Goal: Book appointment/travel/reservation

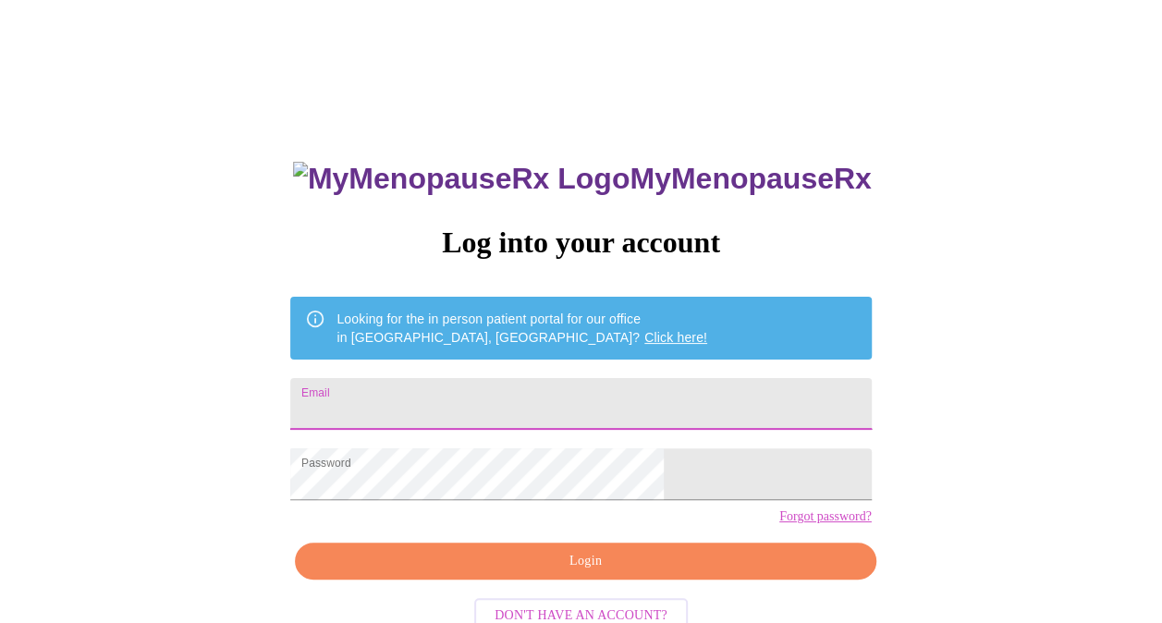
click at [447, 388] on input "Email" at bounding box center [580, 404] width 581 height 52
type input "[EMAIL_ADDRESS][DOMAIN_NAME]"
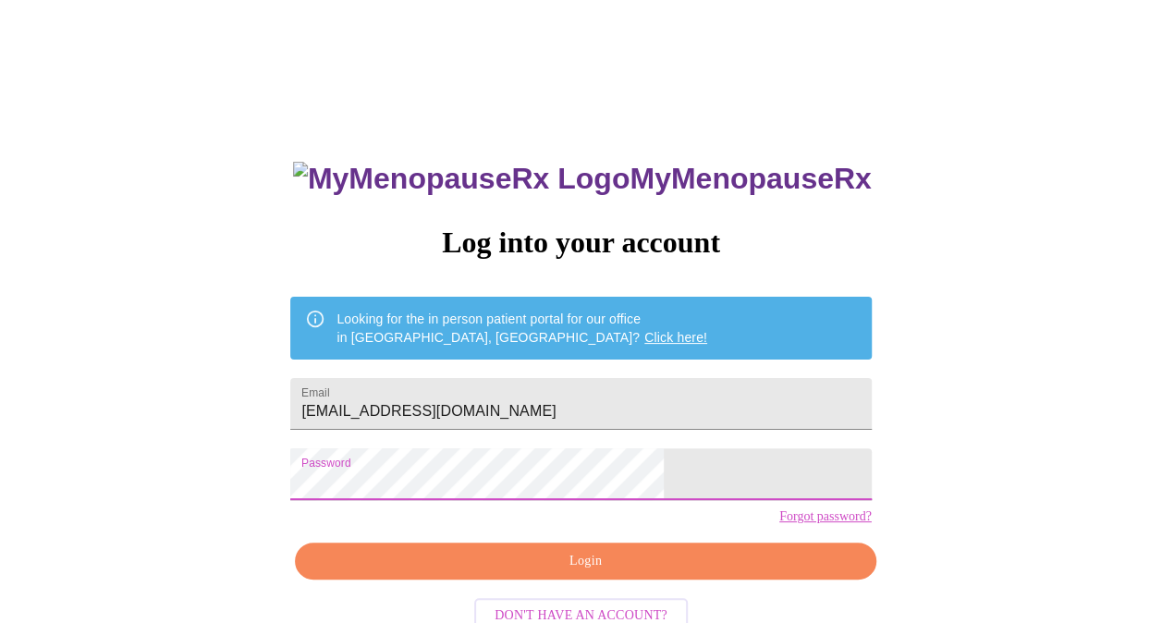
click at [682, 573] on span "Login" at bounding box center [585, 561] width 538 height 23
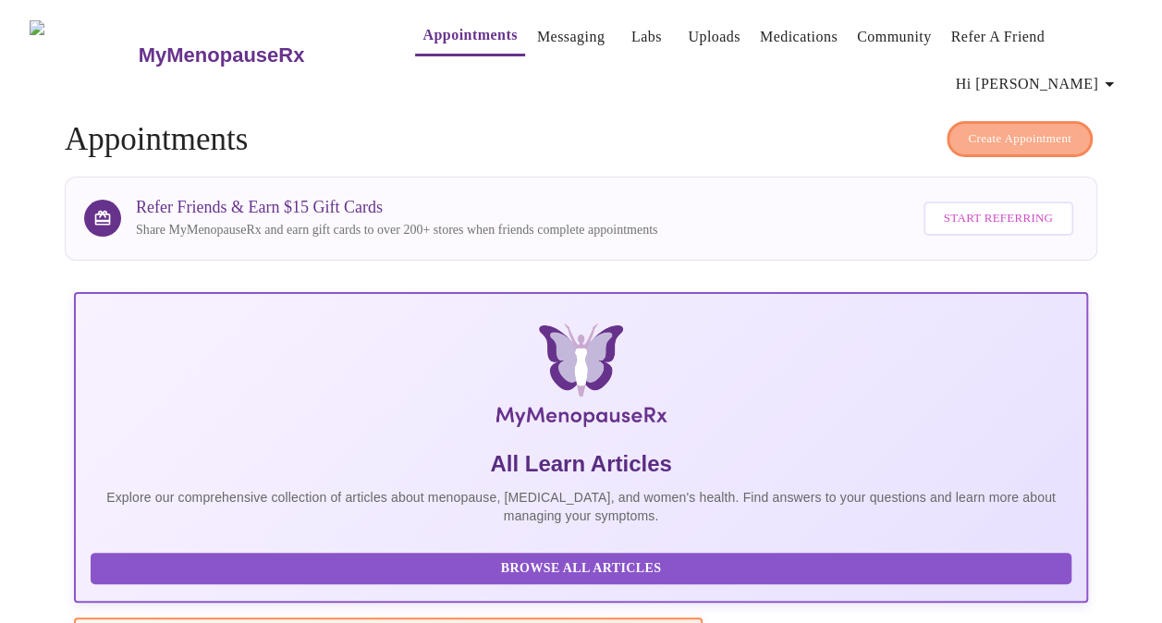
click at [1018, 129] on span "Create Appointment" at bounding box center [1020, 139] width 104 height 21
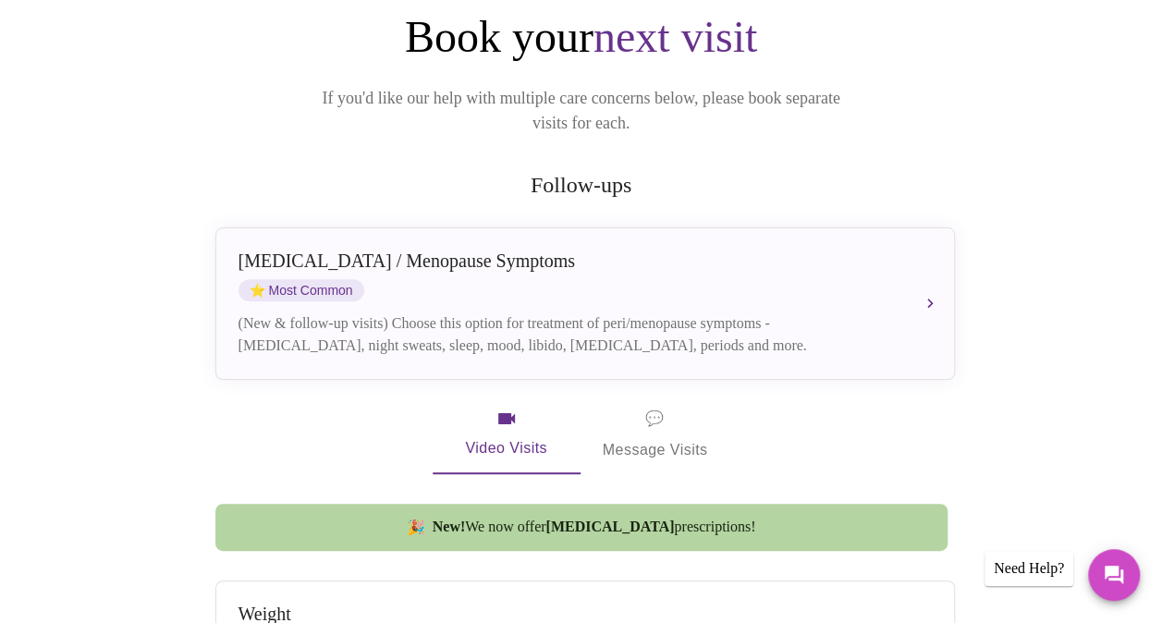
scroll to position [226, 0]
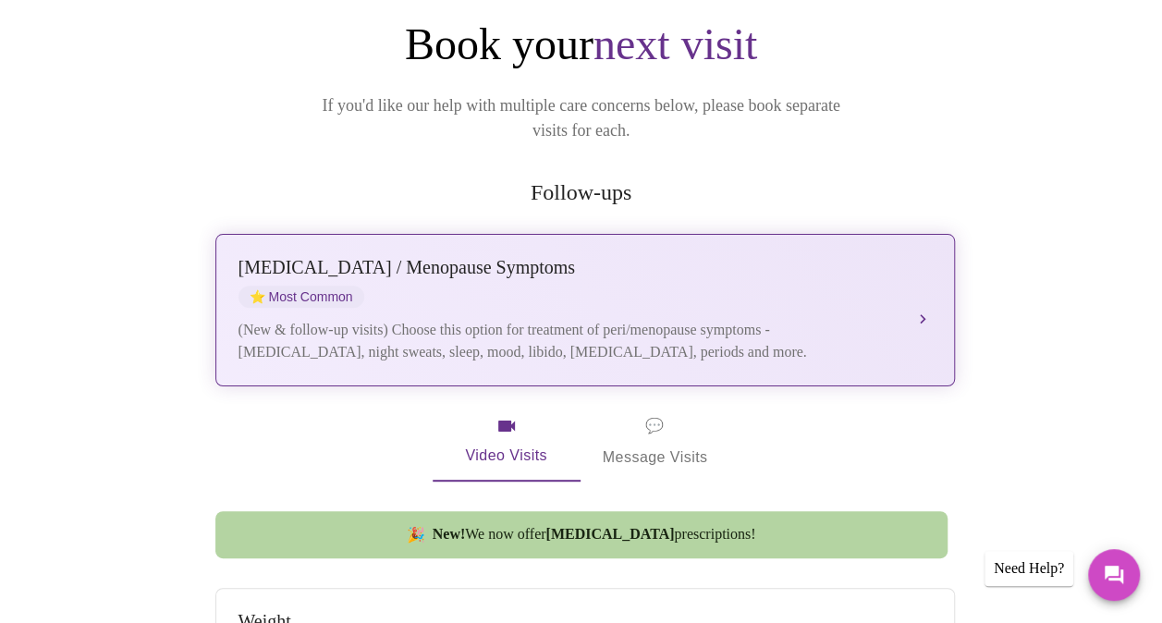
click at [655, 319] on div "(New & follow-up visits) Choose this option for treatment of peri/menopause sym…" at bounding box center [567, 341] width 657 height 44
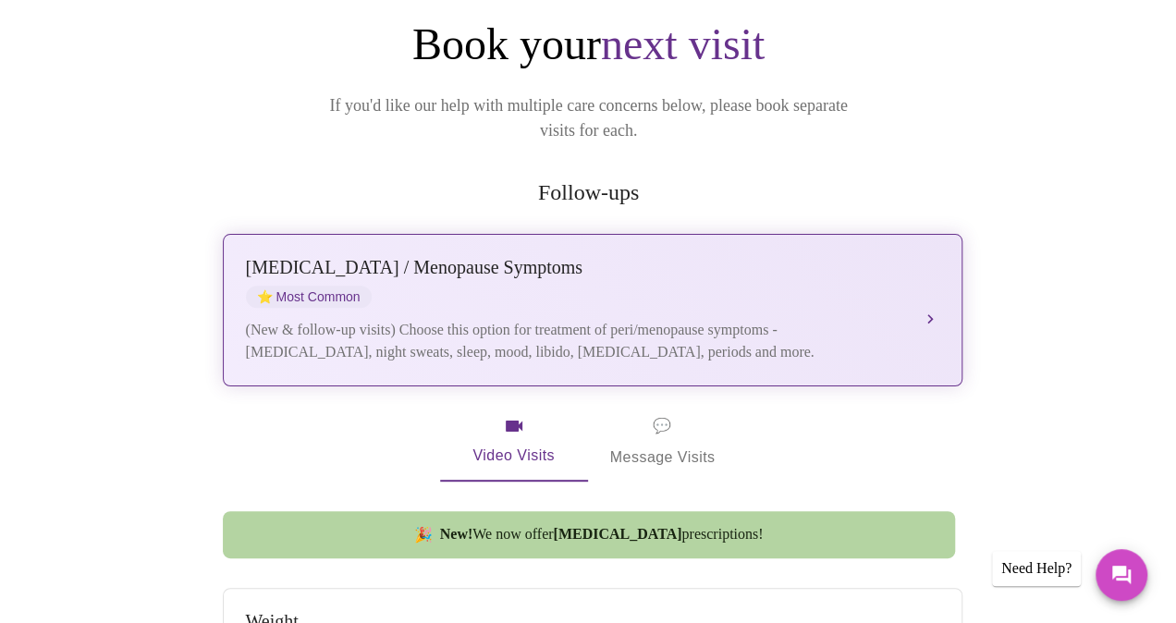
scroll to position [129, 0]
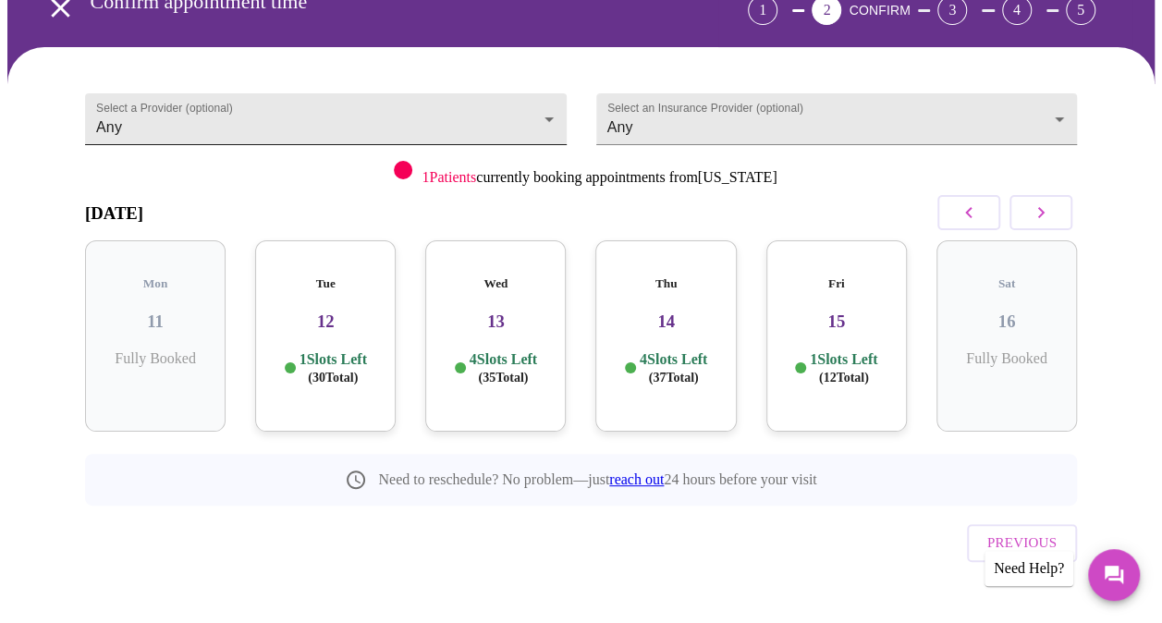
click at [448, 104] on body "MyMenopauseRx Appointments Messaging Labs Uploads Medications Community Refer a…" at bounding box center [581, 266] width 1148 height 777
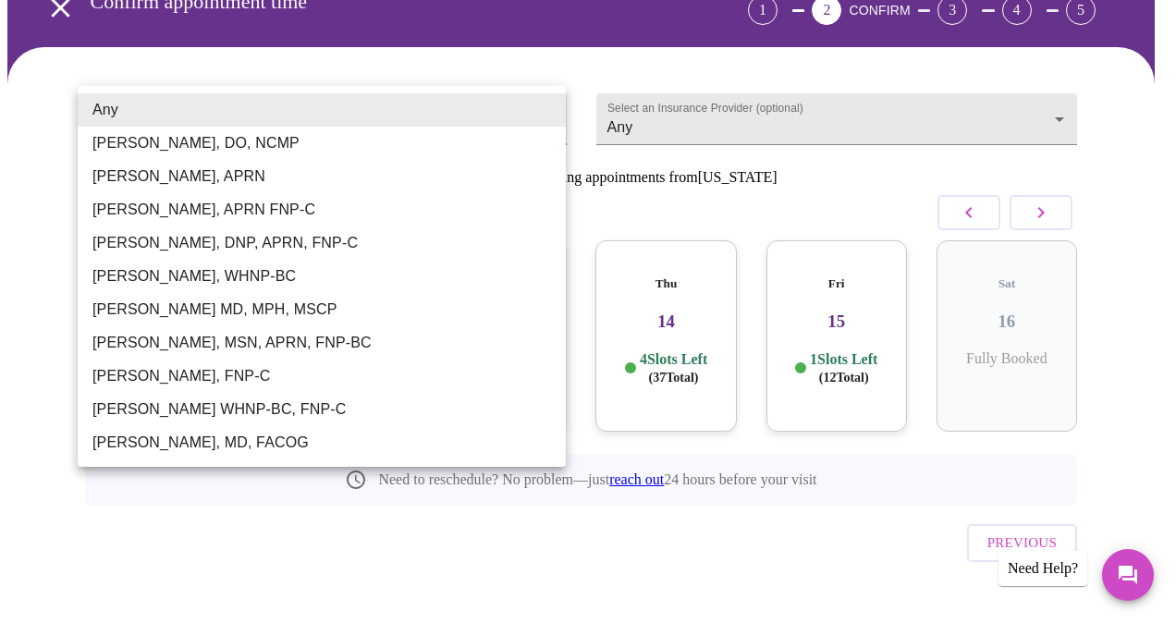
click at [591, 45] on div at bounding box center [588, 311] width 1176 height 623
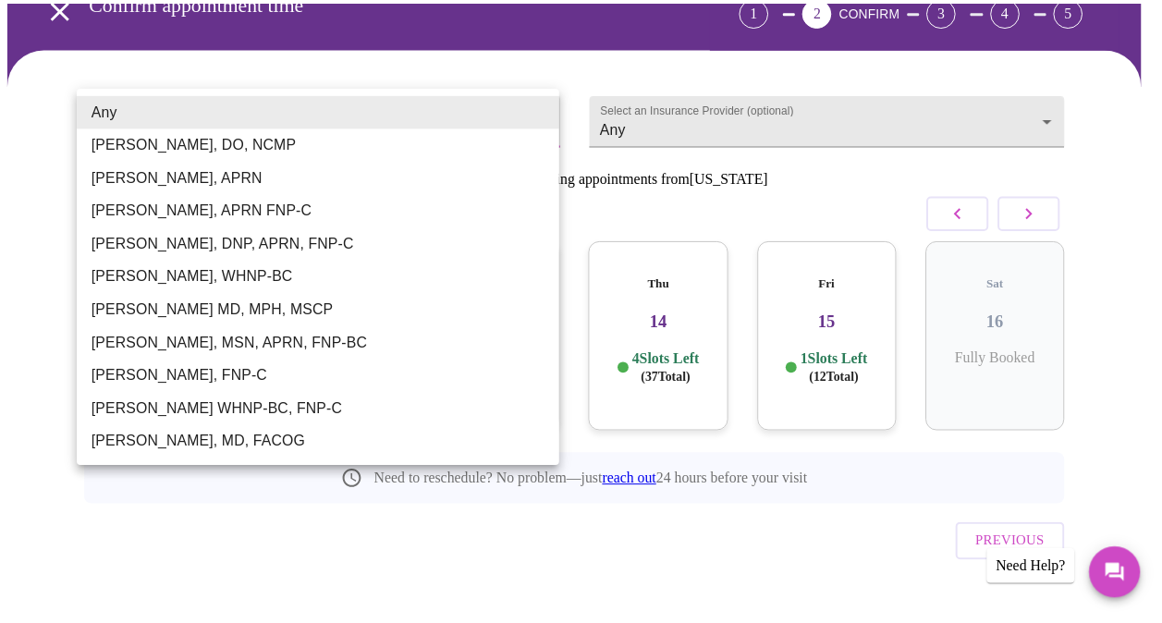
scroll to position [104, 0]
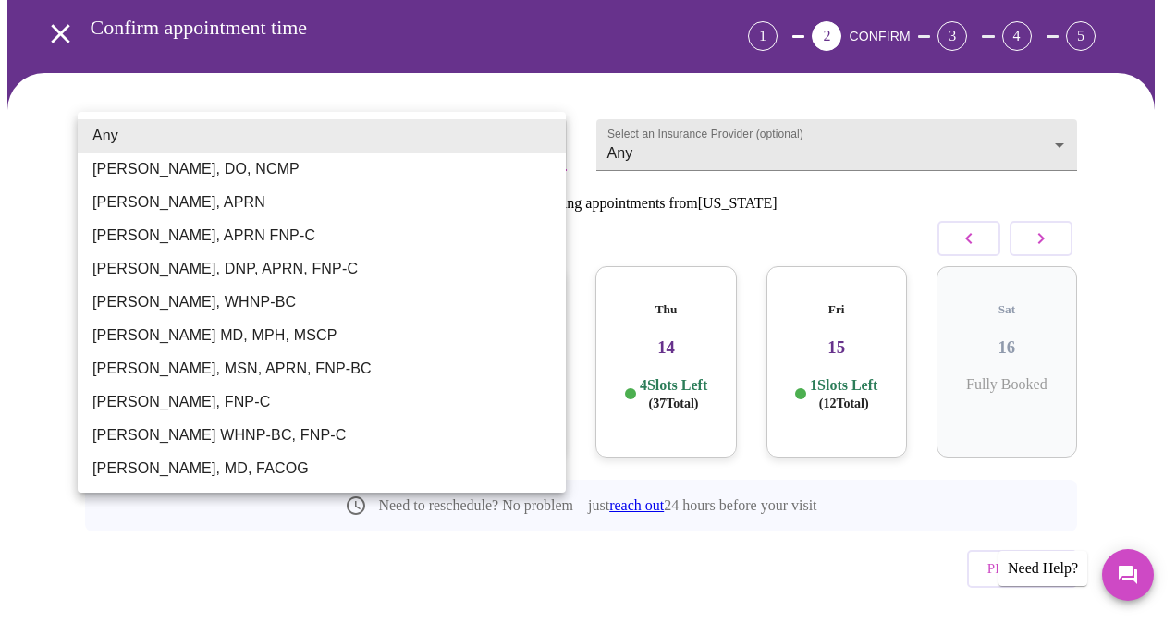
click at [290, 133] on body "MyMenopauseRx Appointments Messaging Labs Uploads Medications Community Refer a…" at bounding box center [588, 292] width 1162 height 777
click at [512, 72] on div at bounding box center [588, 311] width 1176 height 623
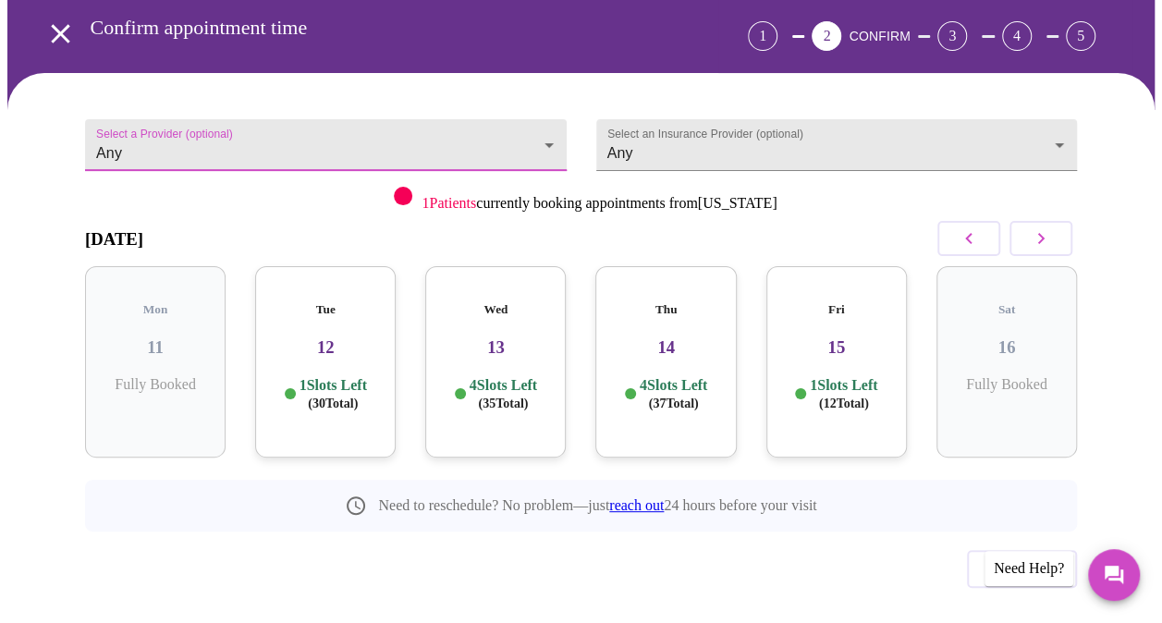
click at [59, 18] on icon "open drawer" at bounding box center [60, 34] width 32 height 32
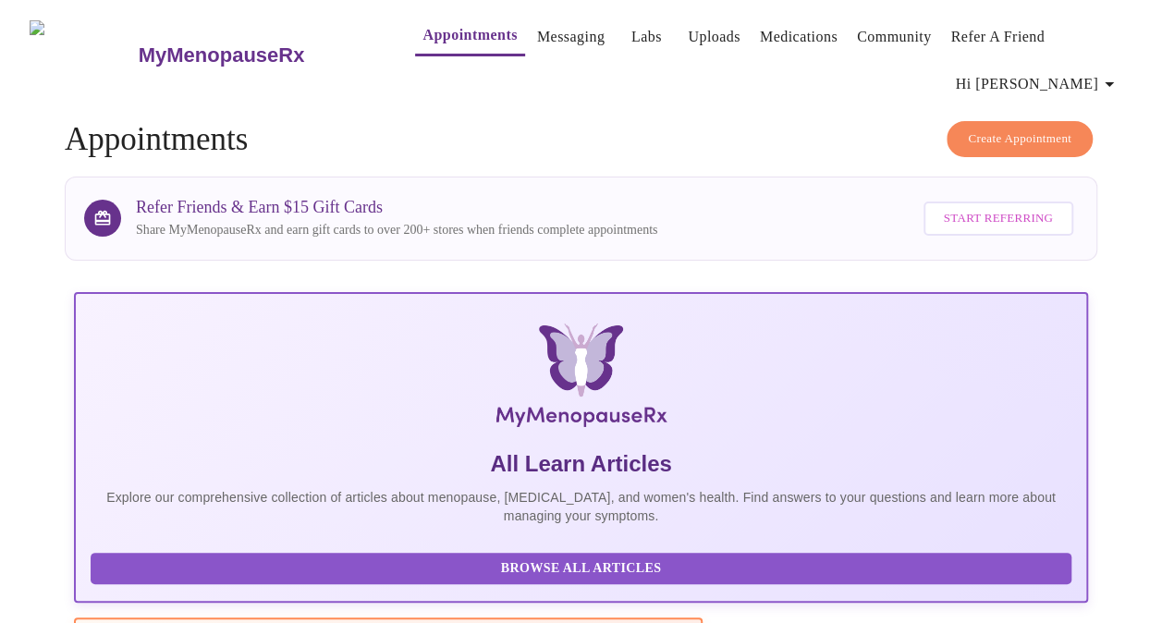
click at [760, 31] on link "Medications" at bounding box center [799, 37] width 78 height 26
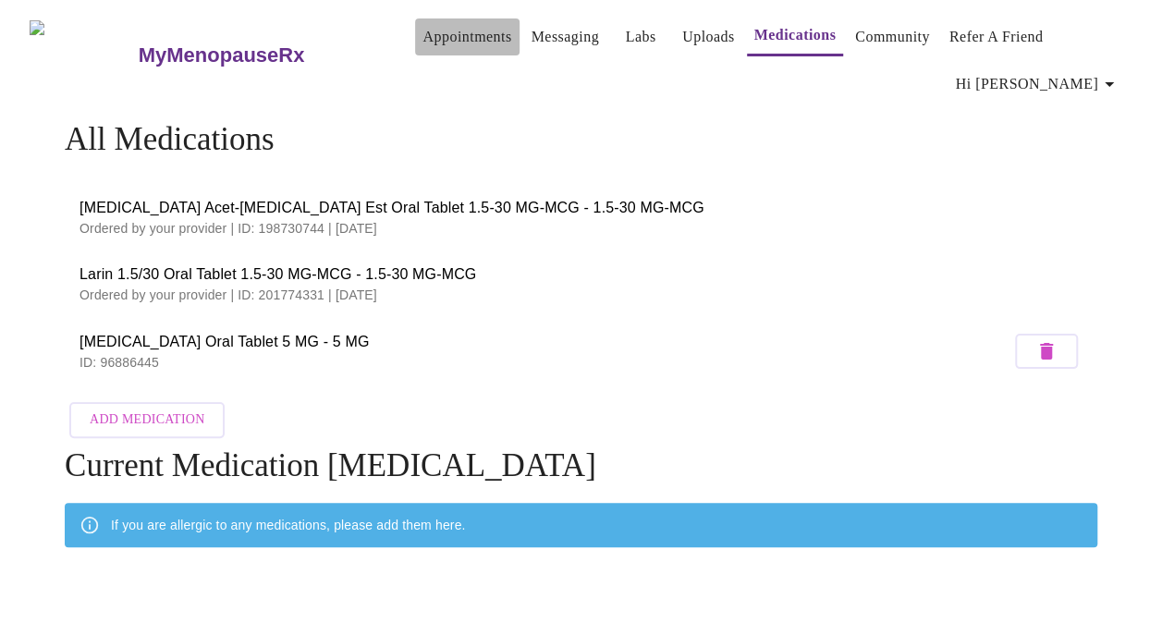
click at [436, 30] on link "Appointments" at bounding box center [467, 37] width 89 height 26
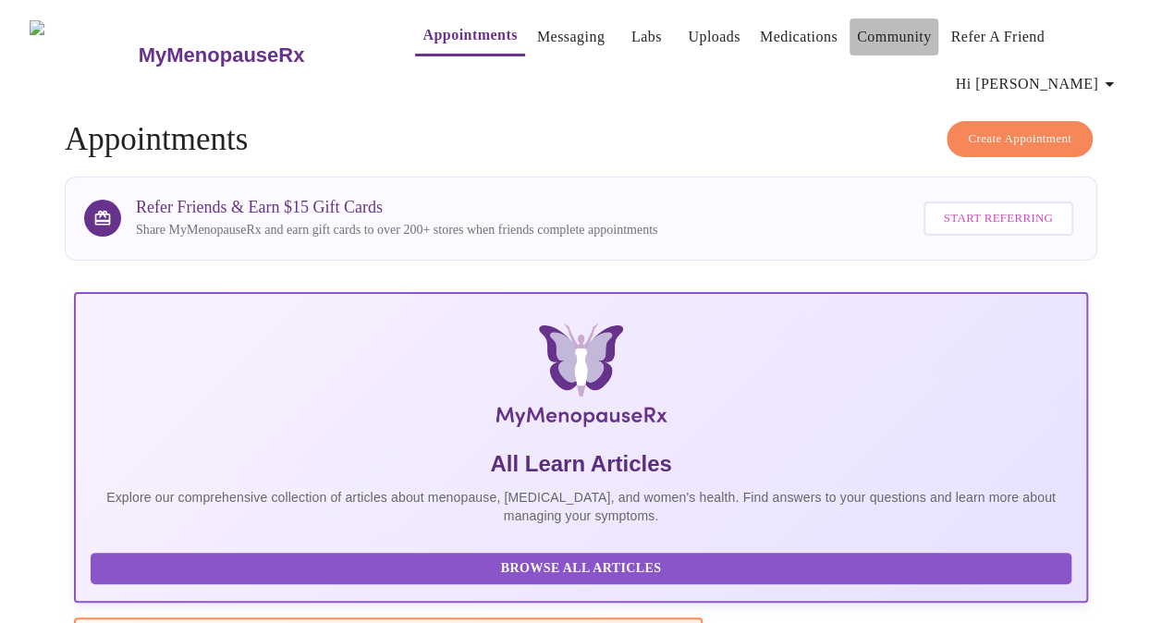
click at [897, 26] on link "Community" at bounding box center [894, 37] width 75 height 26
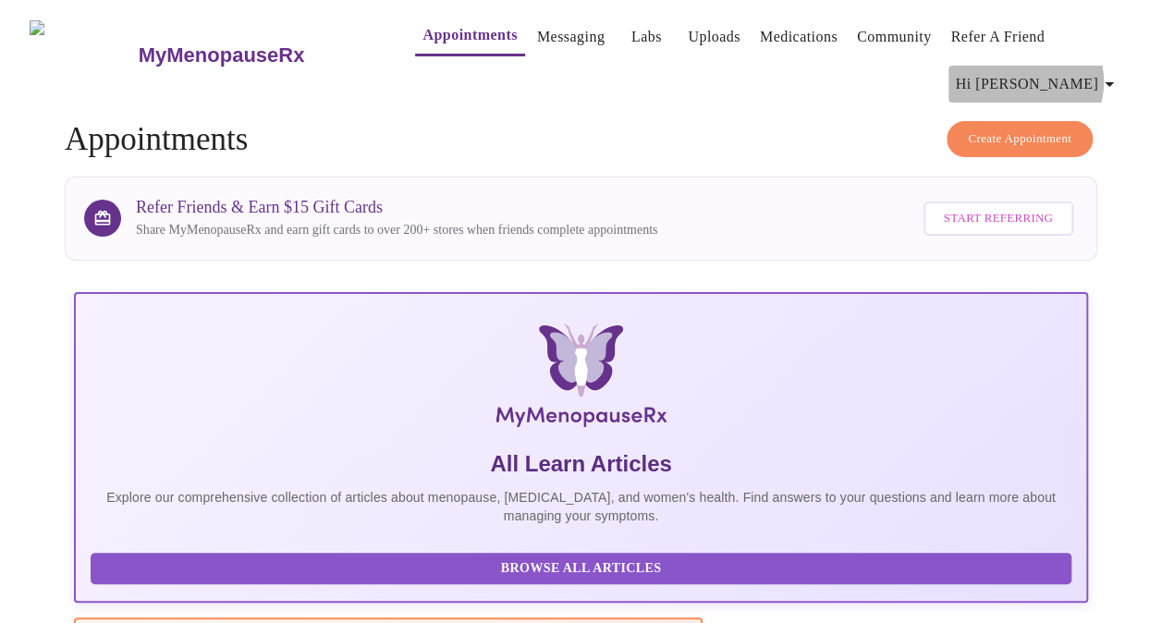
click at [1114, 82] on icon "button" at bounding box center [1109, 84] width 9 height 5
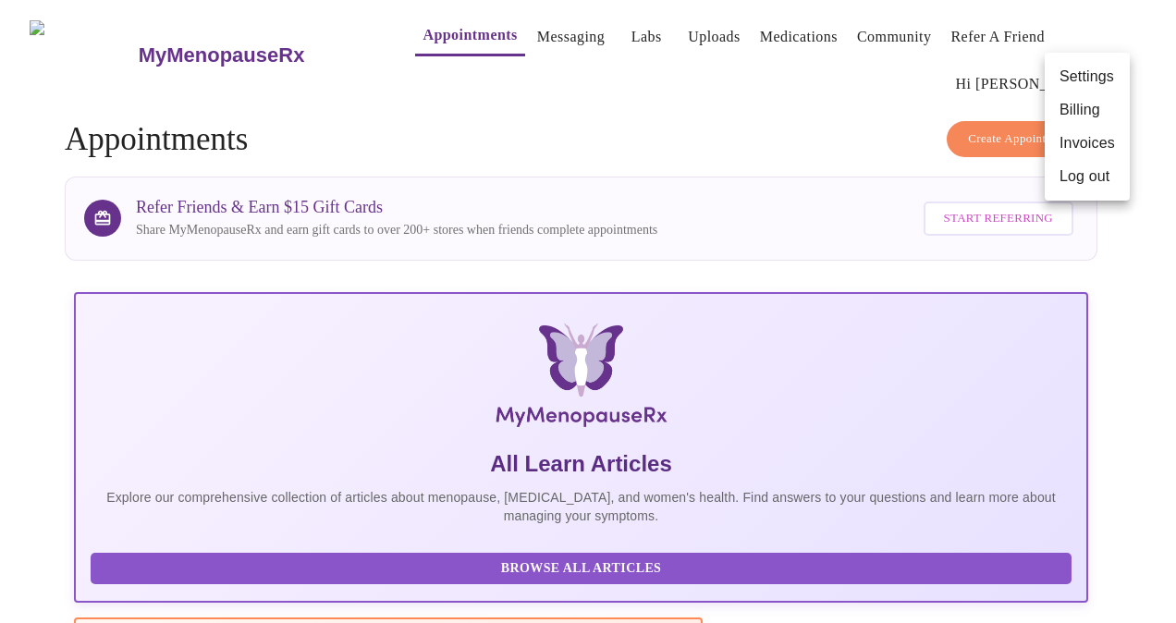
click at [675, 22] on div at bounding box center [588, 311] width 1176 height 623
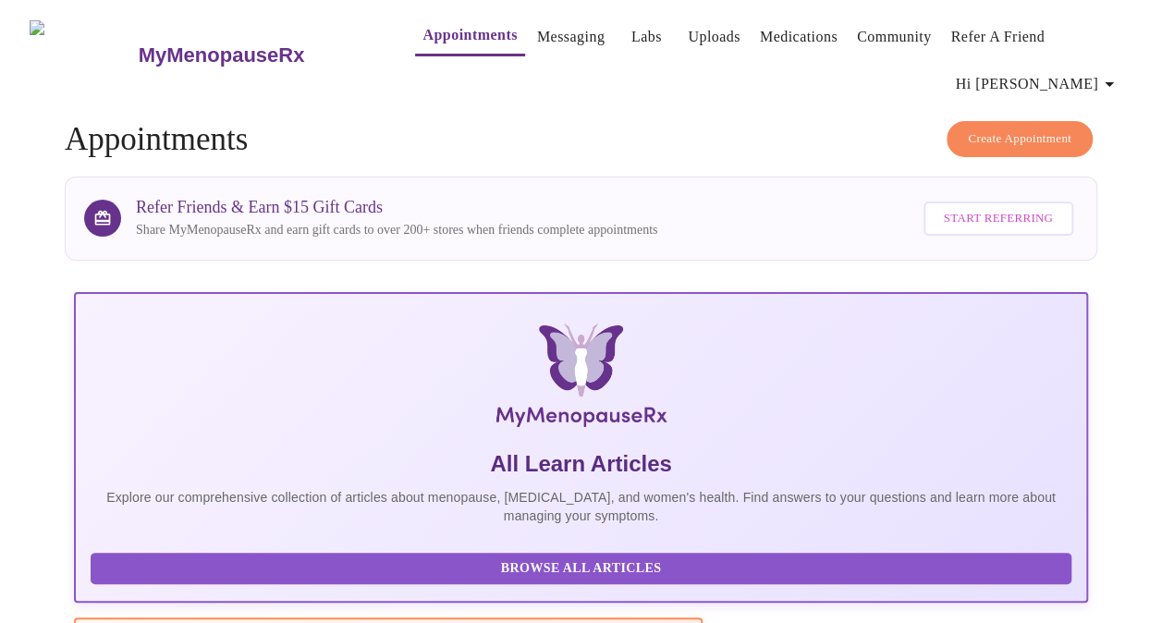
click at [635, 18] on button "Labs" at bounding box center [646, 36] width 59 height 37
click at [540, 24] on link "Messaging" at bounding box center [571, 37] width 68 height 26
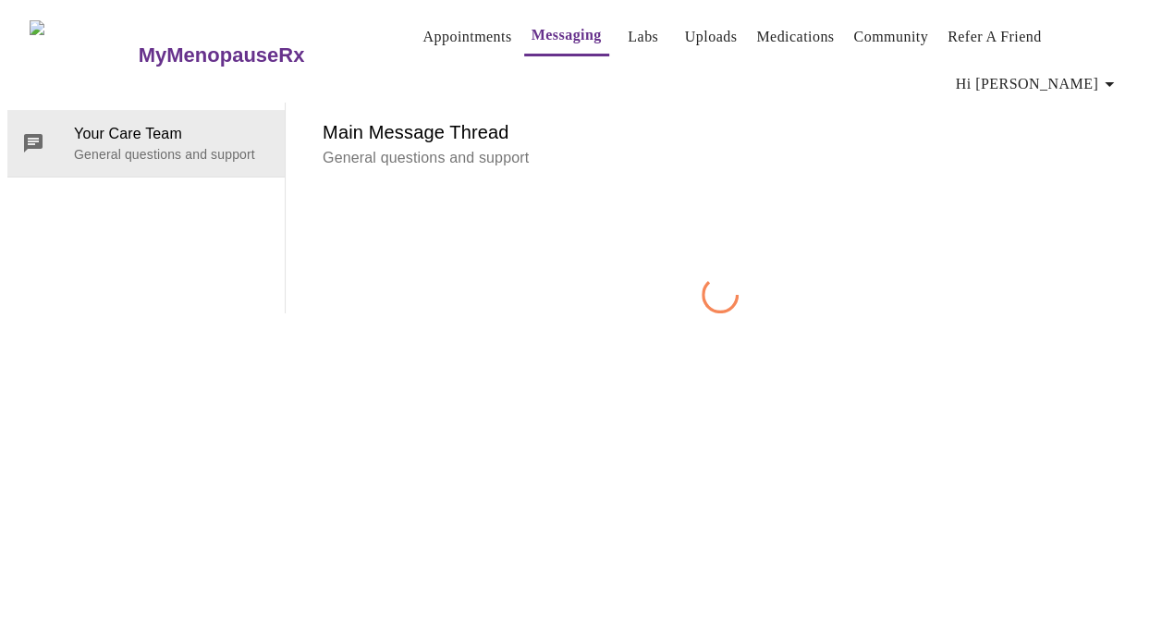
scroll to position [94, 0]
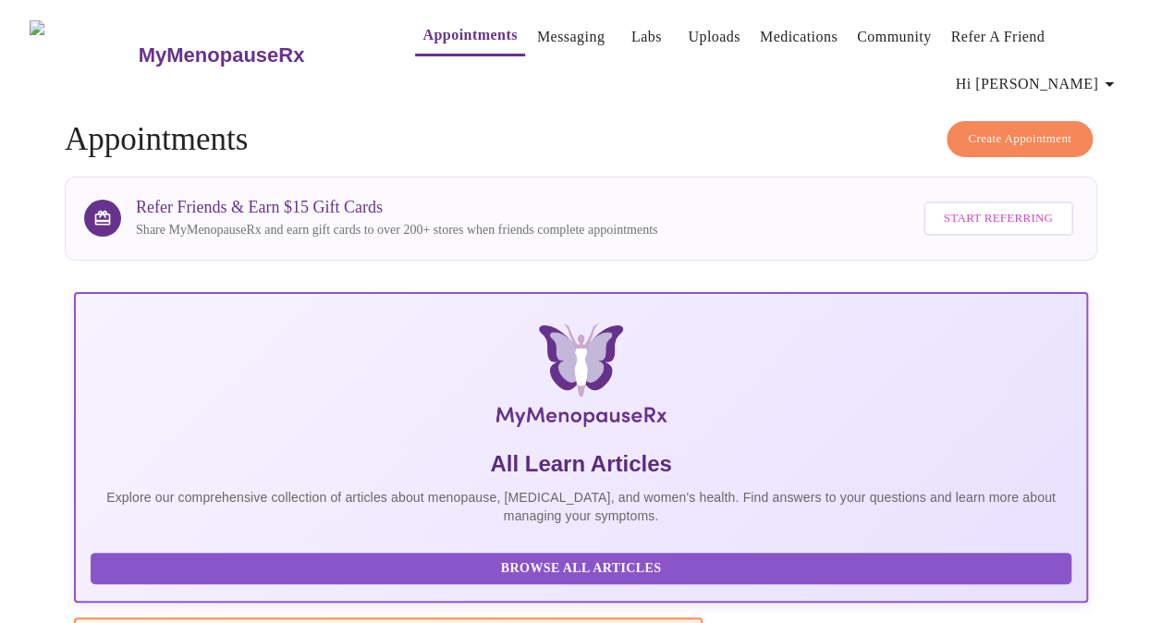
click at [989, 129] on span "Create Appointment" at bounding box center [1020, 139] width 104 height 21
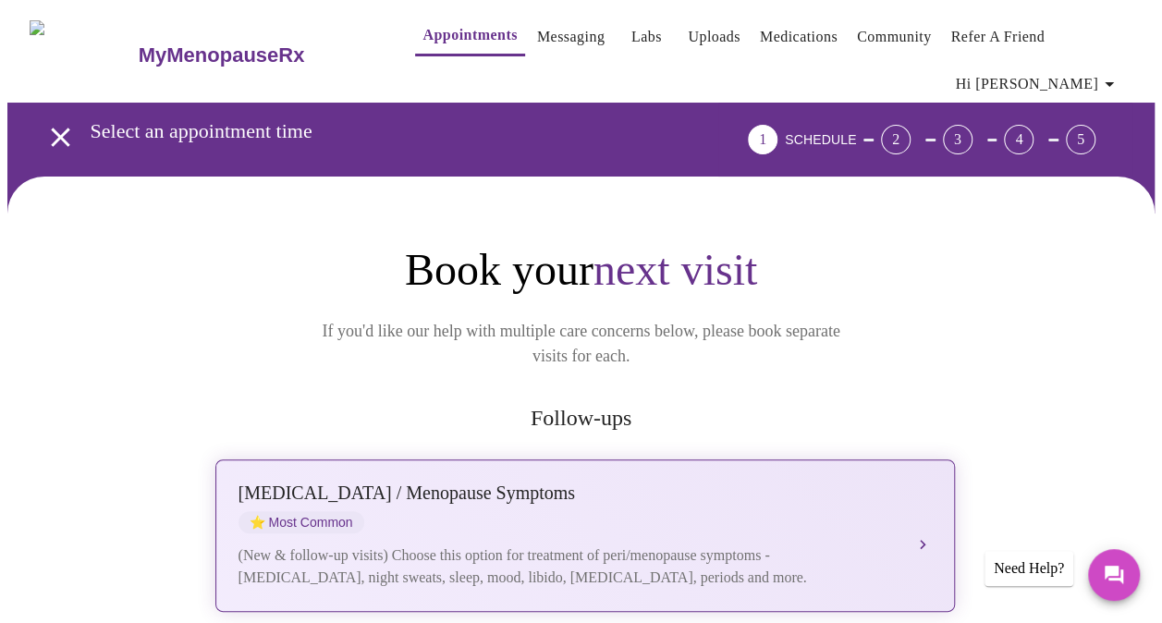
click at [706, 491] on div "[MEDICAL_DATA] / Menopause Symptoms ⭐ Most Common" at bounding box center [567, 508] width 657 height 51
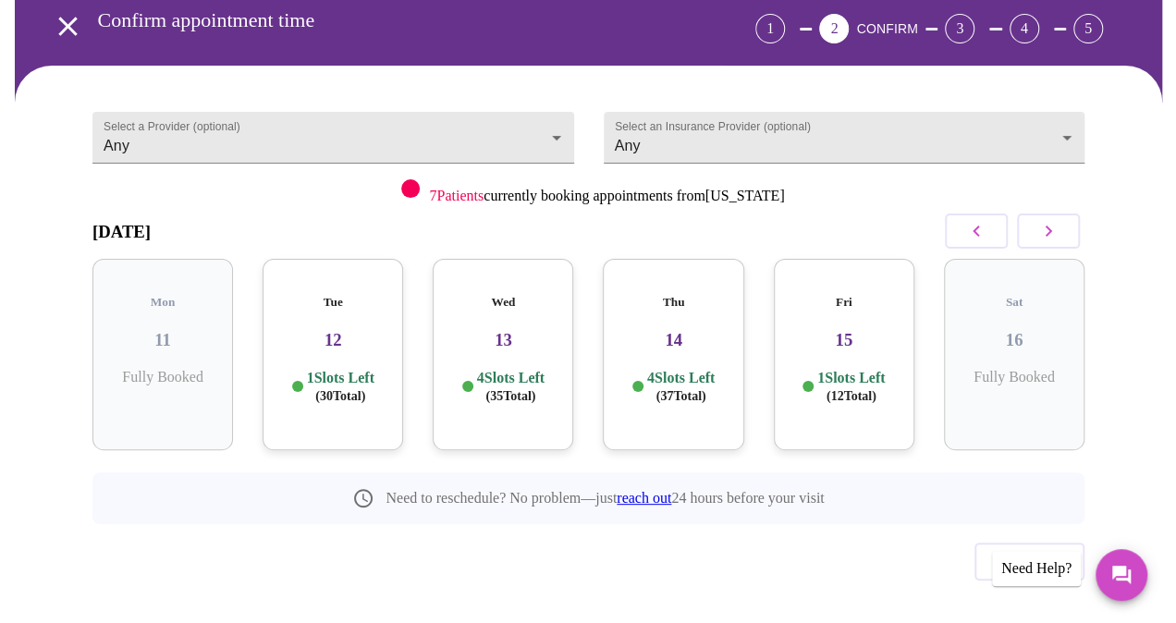
scroll to position [113, 0]
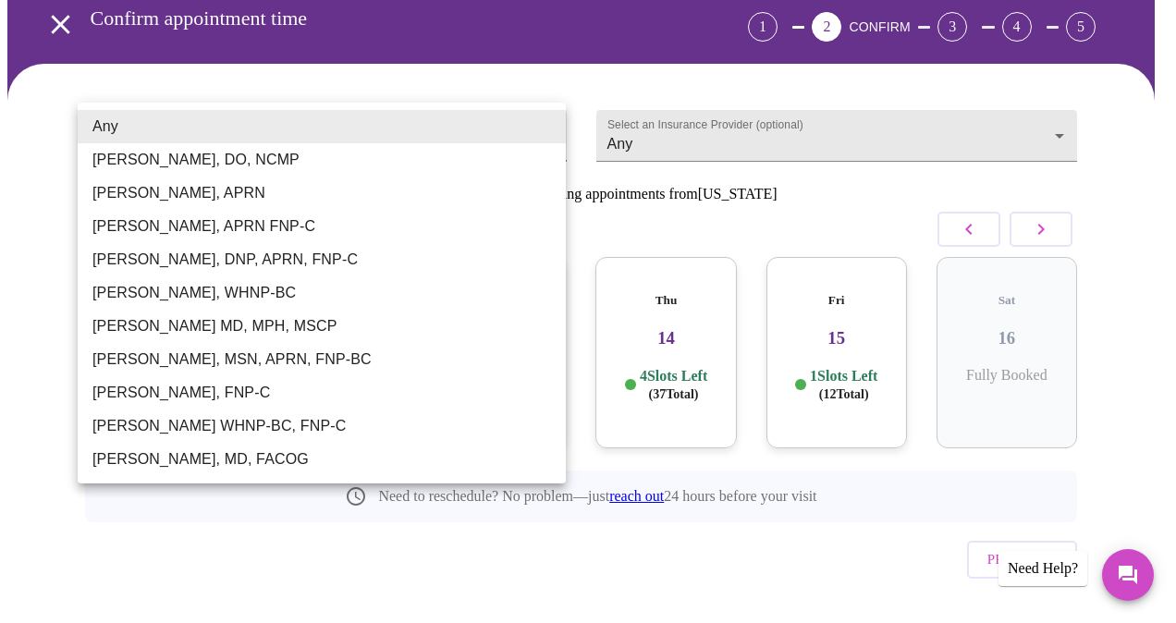
click at [542, 117] on body "MyMenopauseRx Appointments Messaging Labs Uploads Medications Community Refer a…" at bounding box center [588, 283] width 1162 height 777
click at [862, 168] on div at bounding box center [588, 311] width 1176 height 623
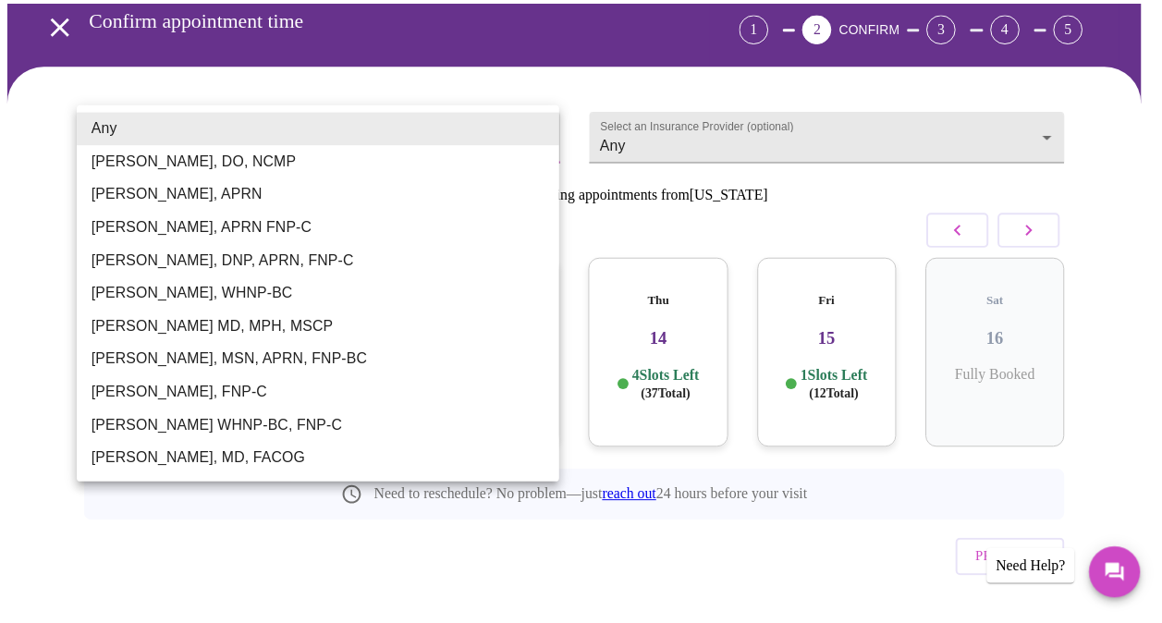
scroll to position [104, 0]
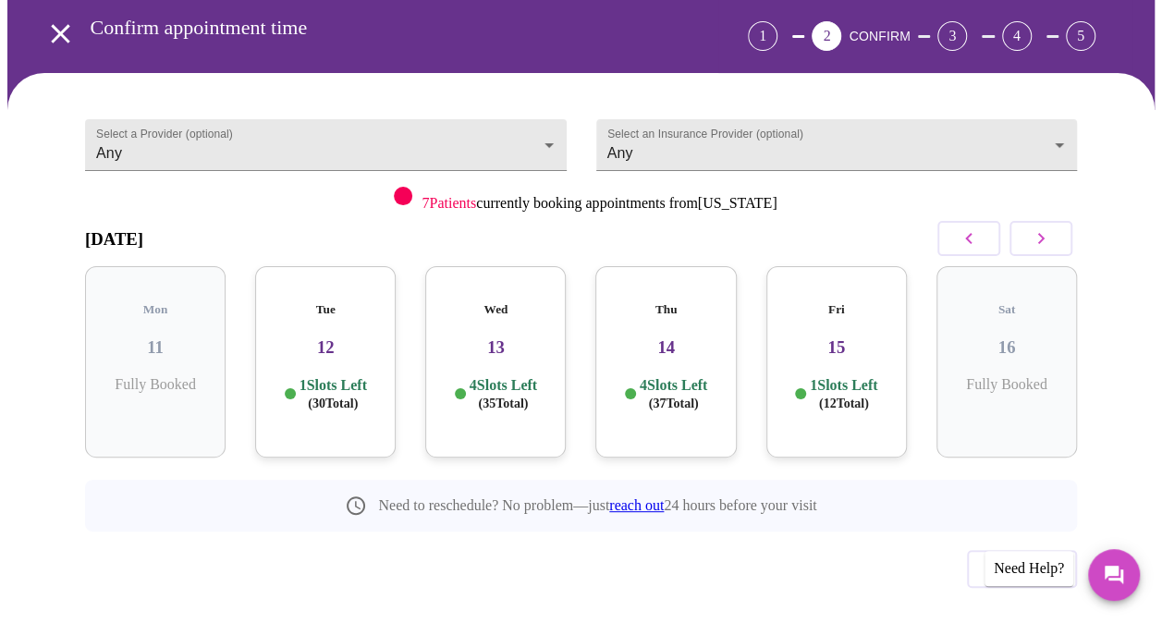
click at [301, 349] on div "Tue 12 1 Slots Left ( 30 Total)" at bounding box center [325, 361] width 141 height 191
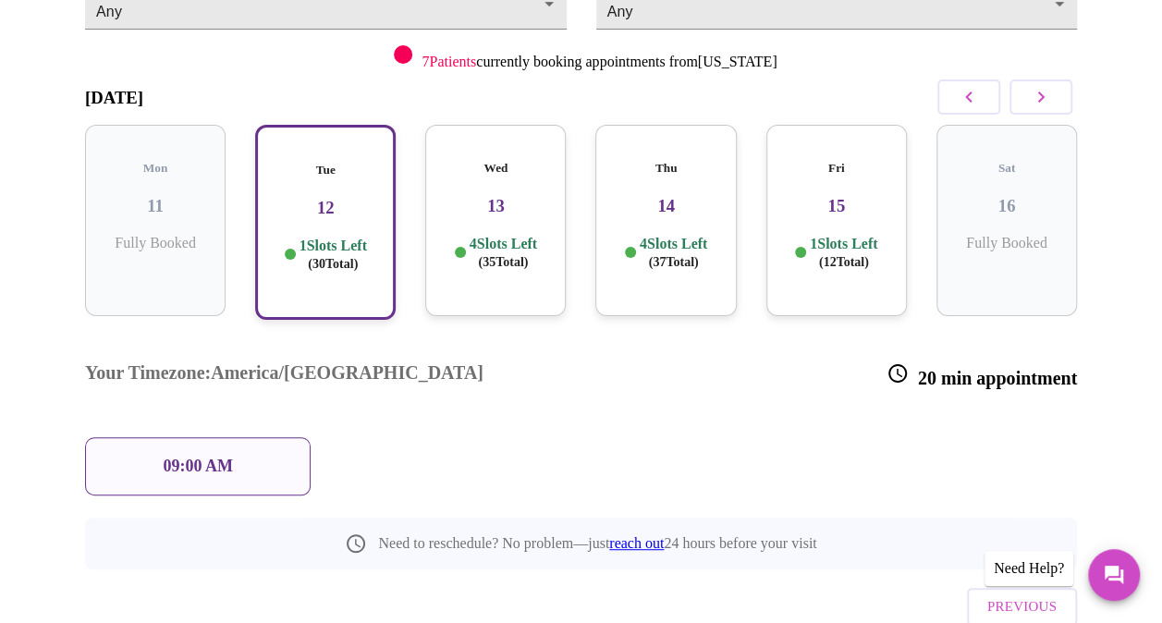
scroll to position [278, 0]
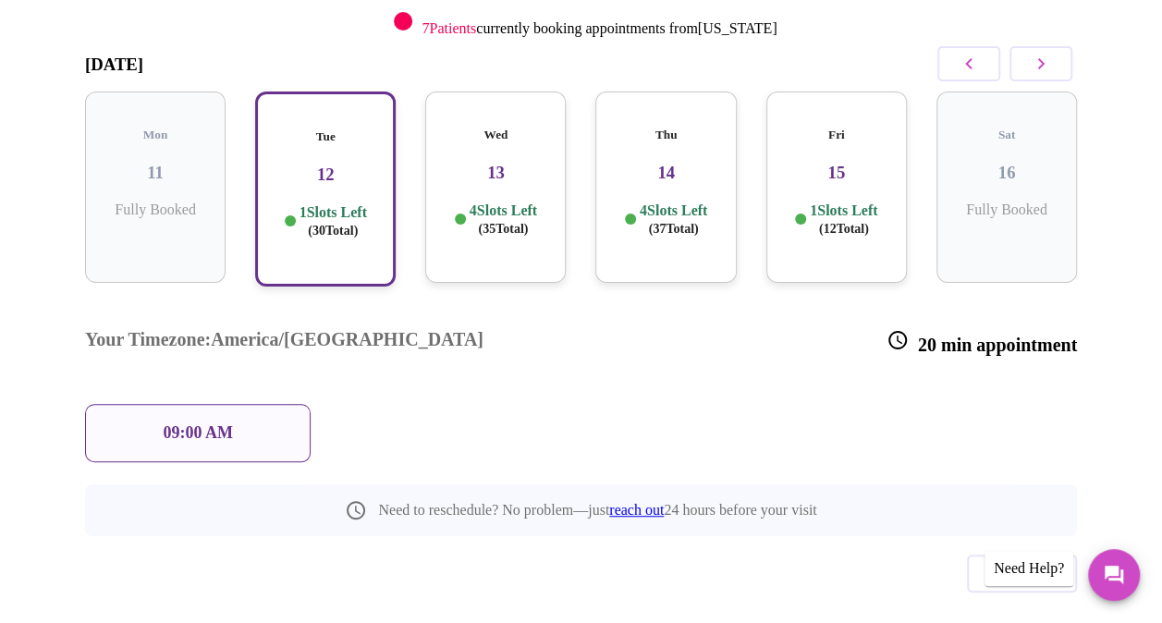
click at [485, 163] on h3 "13" at bounding box center [495, 173] width 111 height 20
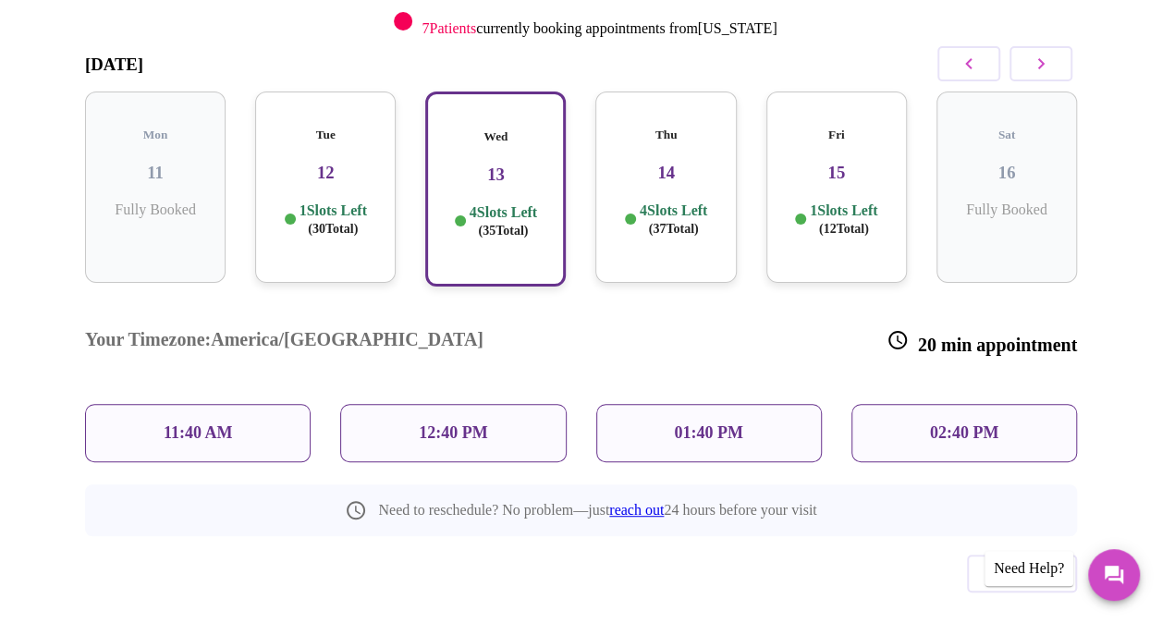
click at [488, 404] on div "12:40 PM" at bounding box center [453, 433] width 226 height 58
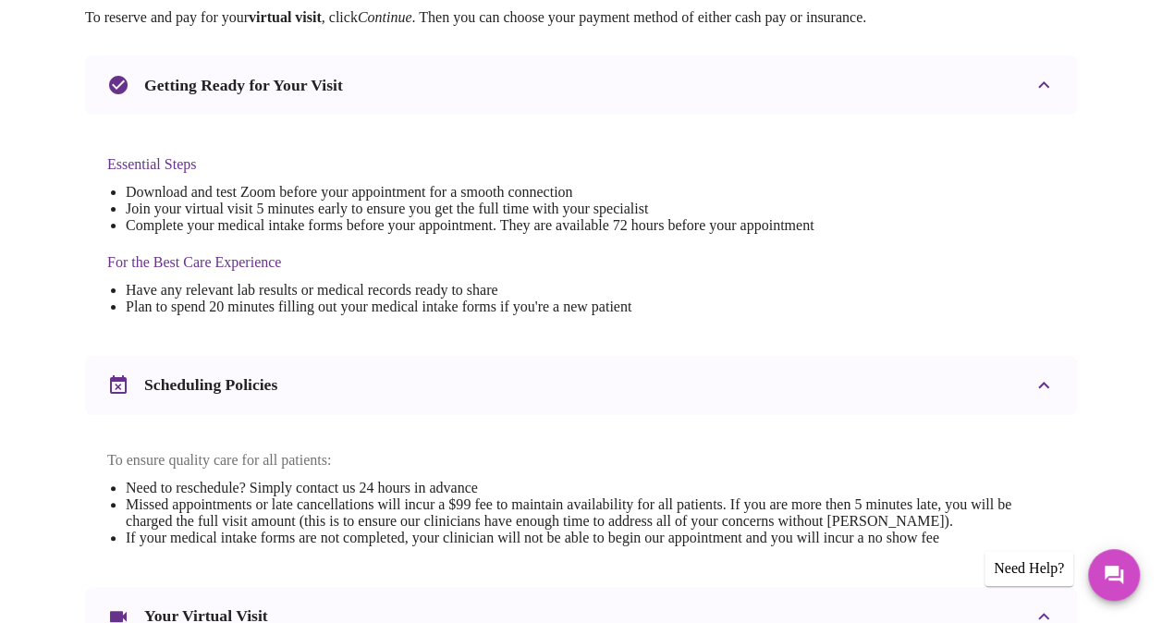
scroll to position [0, 0]
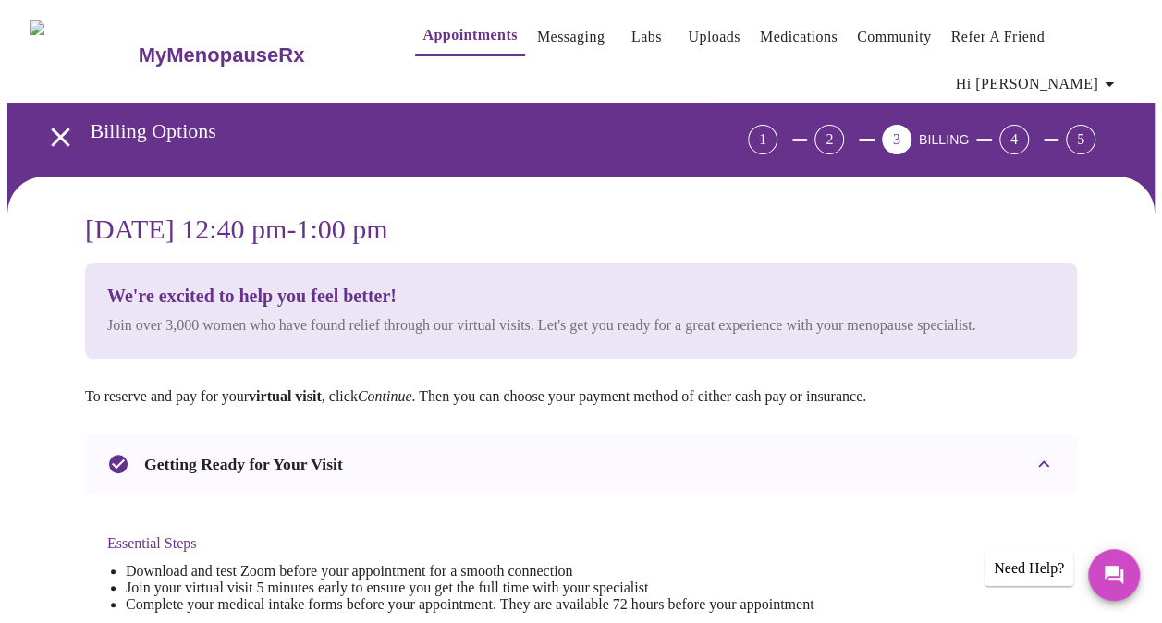
click at [51, 128] on icon "open drawer" at bounding box center [60, 137] width 18 height 18
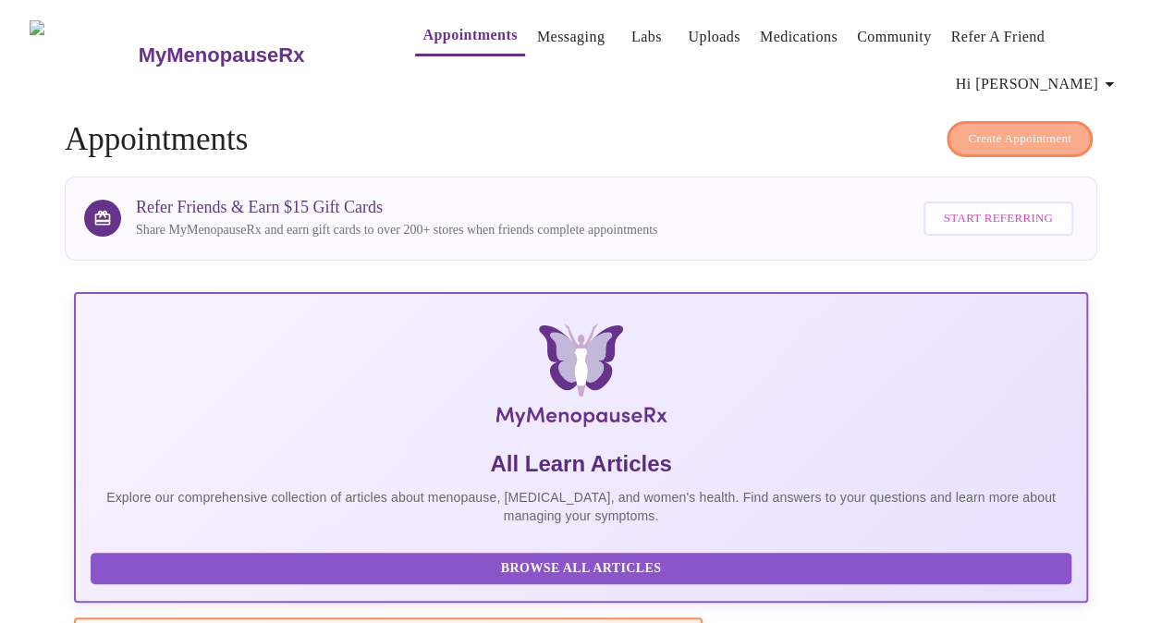
click at [1030, 121] on button "Create Appointment" at bounding box center [1020, 139] width 146 height 36
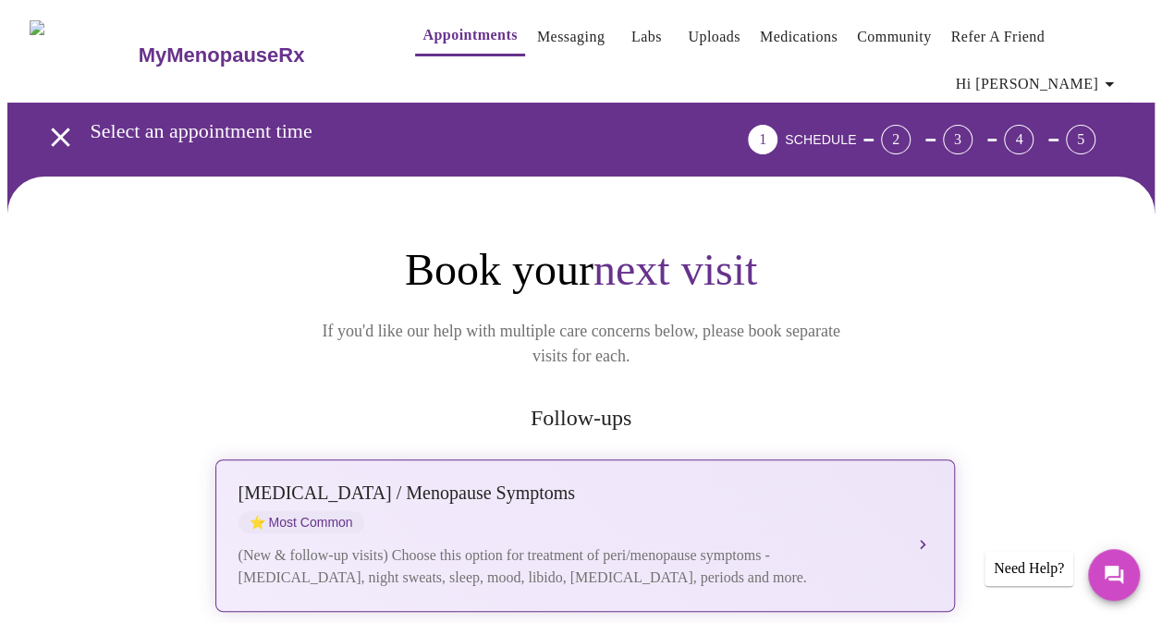
click at [626, 568] on button "[MEDICAL_DATA] / Menopause Symptoms ⭐ Most Common (New & follow-up visits) Choo…" at bounding box center [585, 536] width 740 height 153
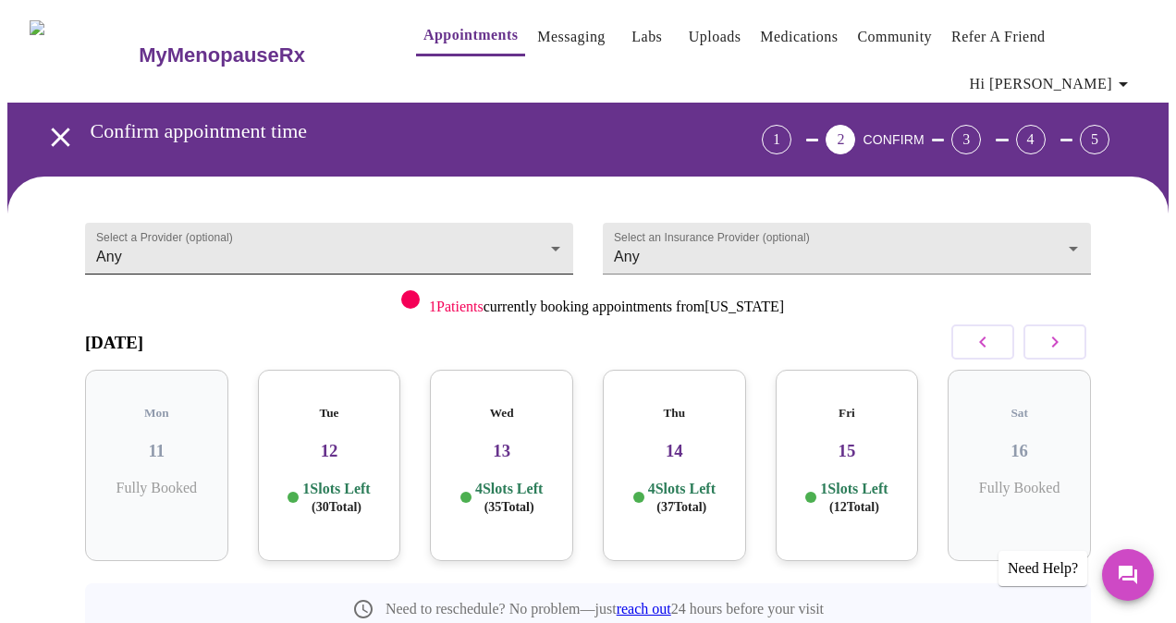
click at [265, 247] on body "MyMenopauseRx Appointments Messaging Labs Uploads Medications Community Refer a…" at bounding box center [588, 395] width 1162 height 777
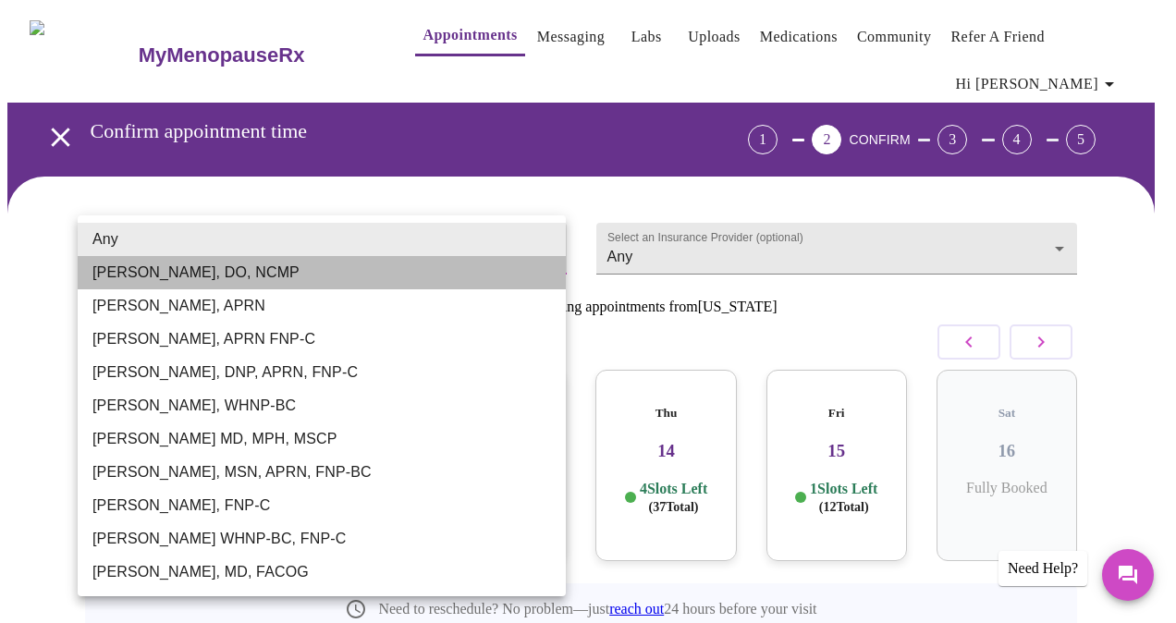
click at [195, 267] on li "[PERSON_NAME], DO, NCMP" at bounding box center [322, 272] width 488 height 33
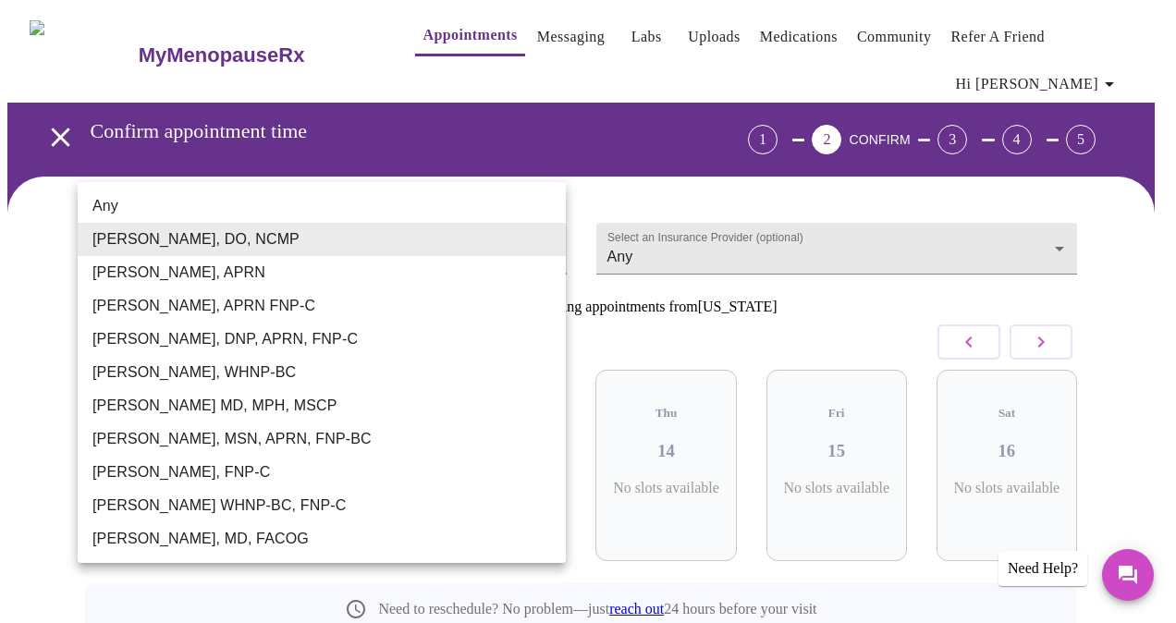
click at [384, 224] on body "MyMenopauseRx Appointments Messaging Labs Uploads Medications Community Refer a…" at bounding box center [588, 395] width 1162 height 777
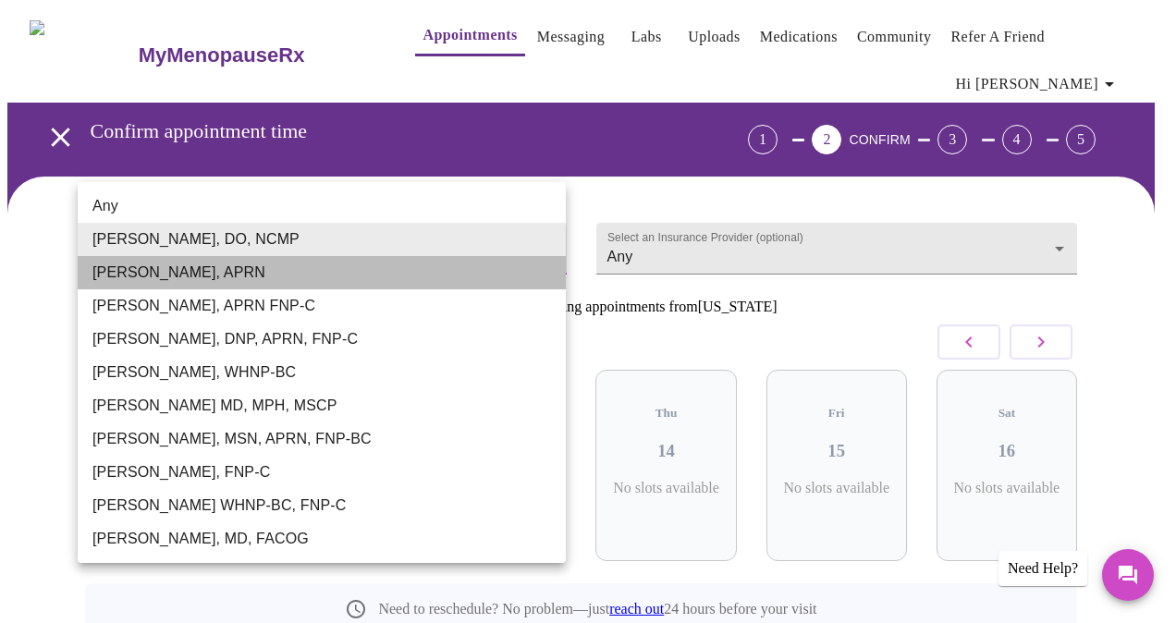
click at [266, 257] on li "[PERSON_NAME], APRN" at bounding box center [322, 272] width 488 height 33
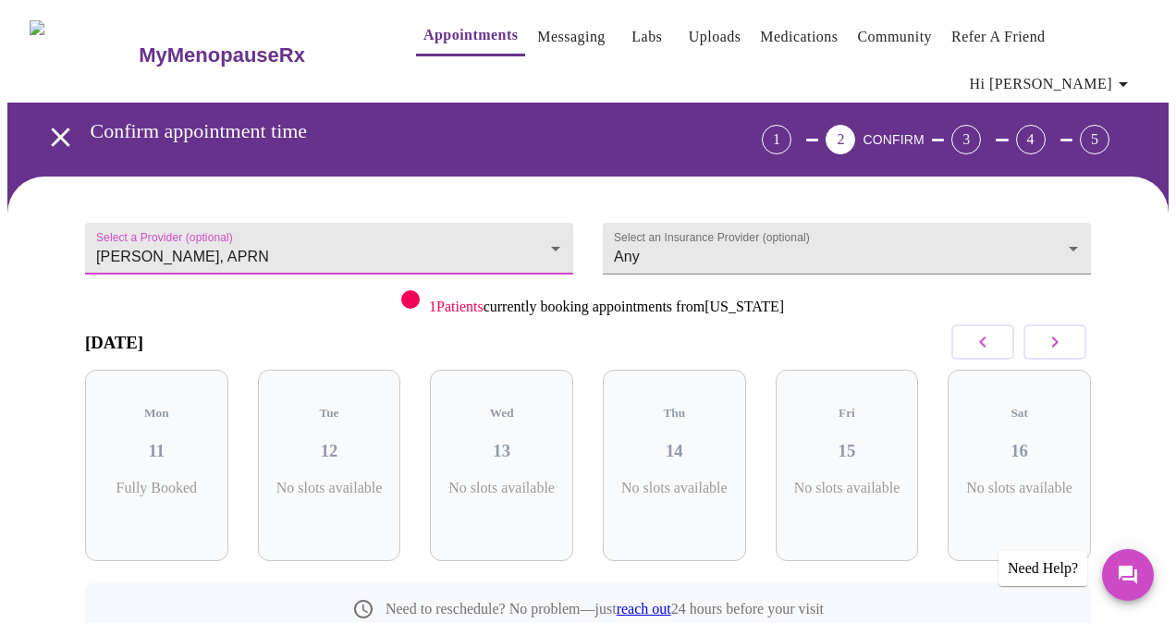
click at [307, 237] on body "MyMenopauseRx Appointments Messaging Labs Uploads Medications Community Refer a…" at bounding box center [588, 395] width 1162 height 777
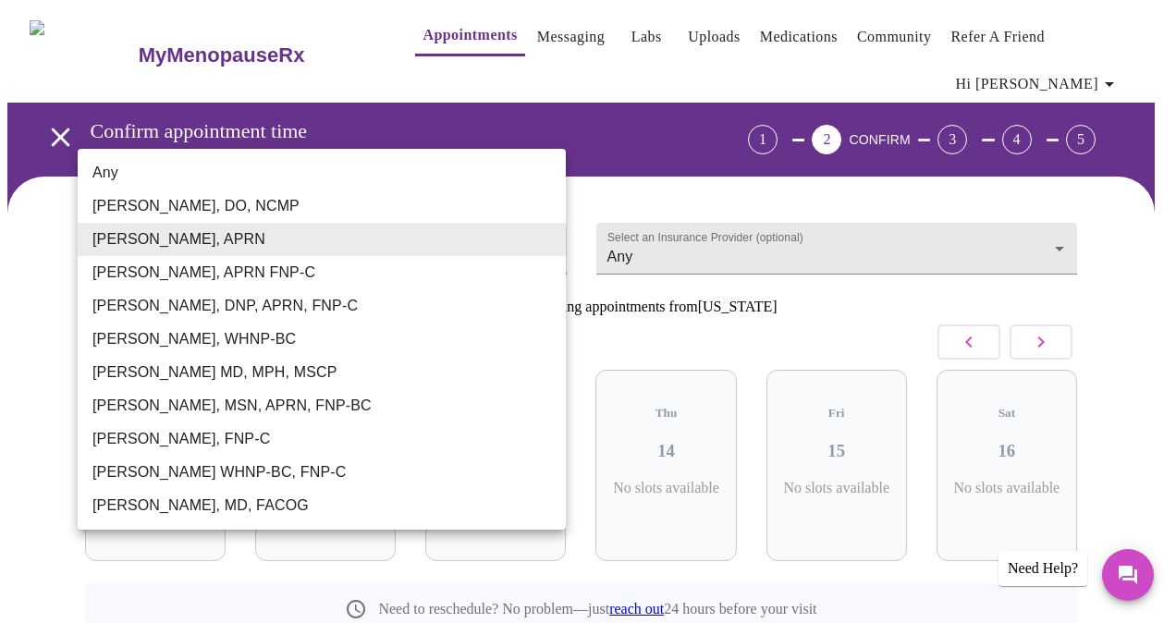
click at [290, 273] on li "[PERSON_NAME], APRN FNP-C" at bounding box center [322, 272] width 488 height 33
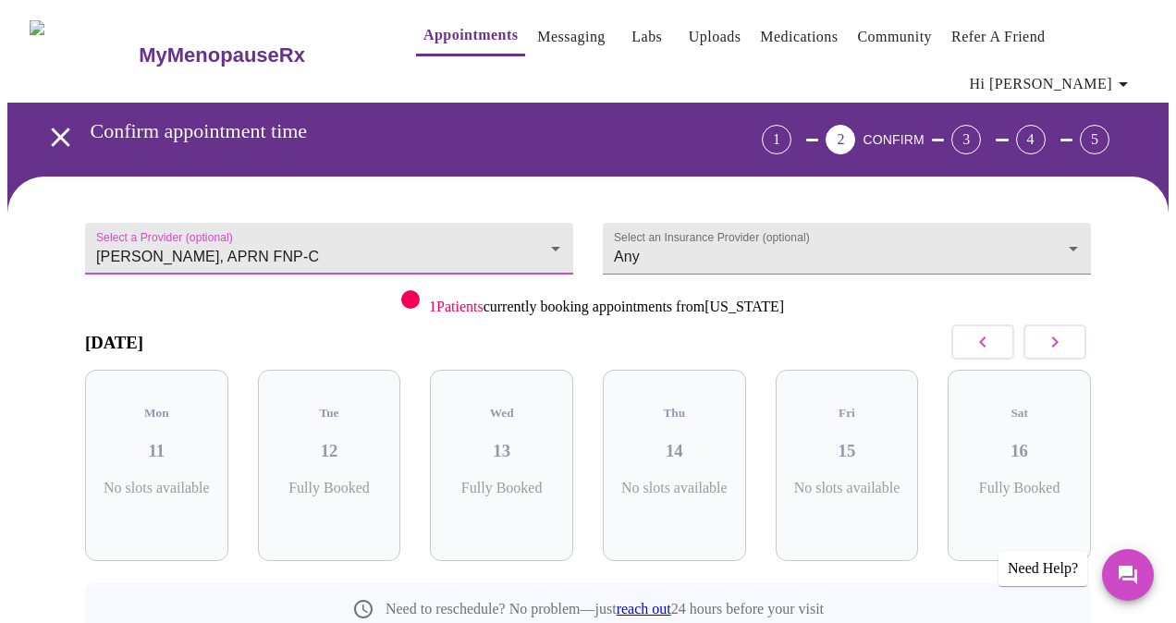
click at [294, 239] on body "MyMenopauseRx Appointments Messaging Labs Uploads Medications Community Refer a…" at bounding box center [588, 395] width 1162 height 777
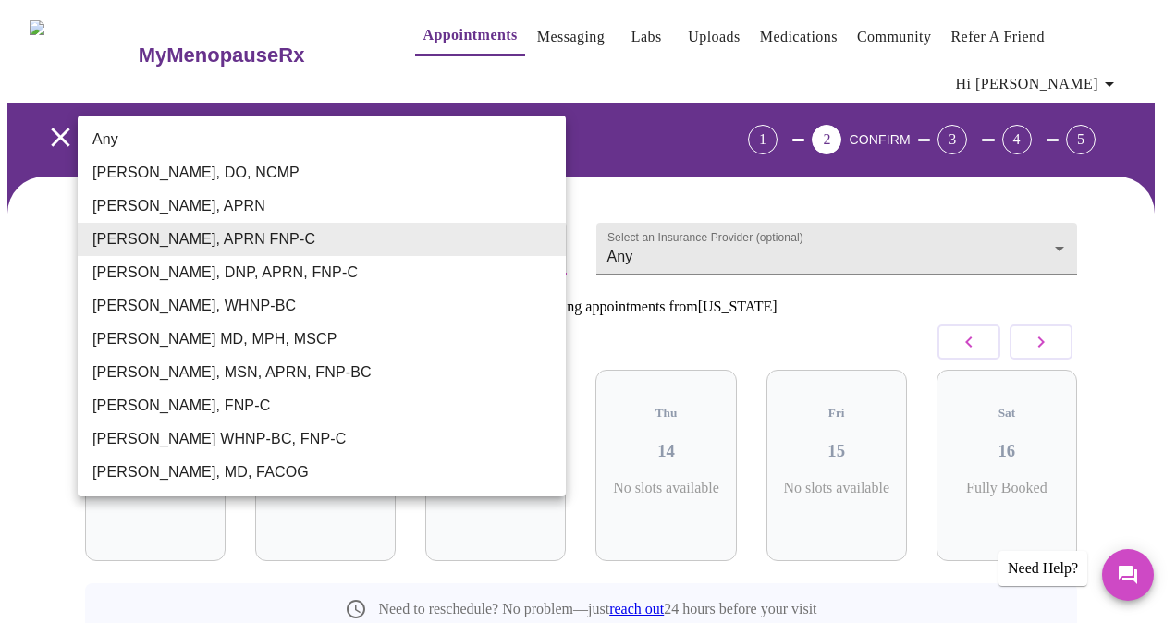
click at [264, 283] on li "[PERSON_NAME], DNP, APRN, FNP-C" at bounding box center [322, 272] width 488 height 33
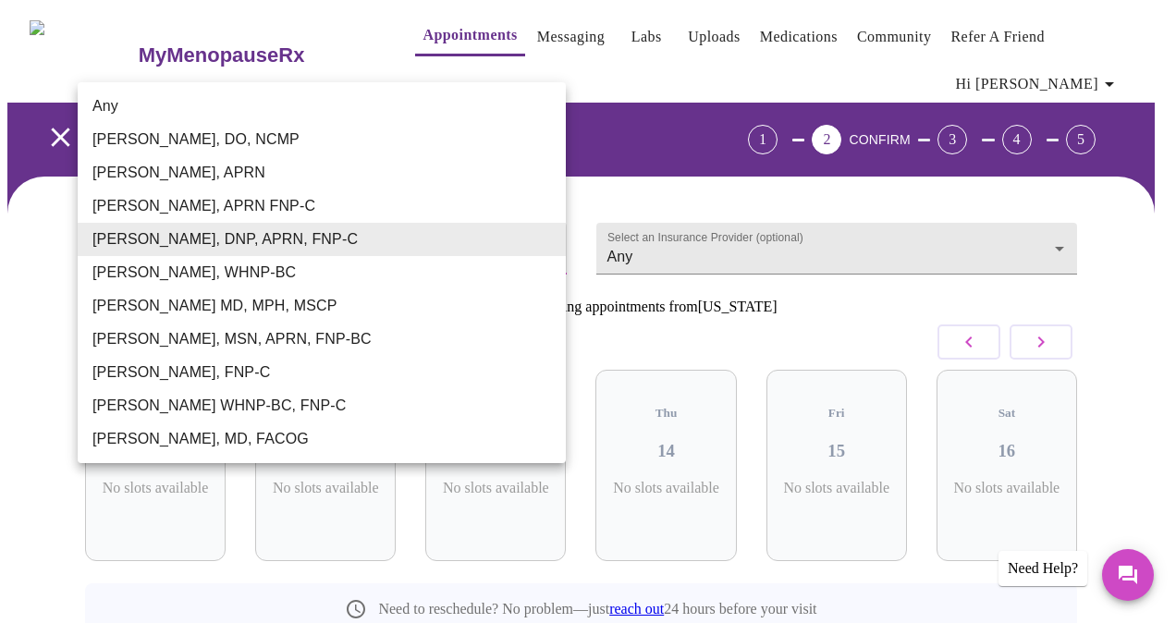
click at [292, 238] on body "MyMenopauseRx Appointments Messaging Labs Uploads Medications Community Refer a…" at bounding box center [588, 395] width 1162 height 777
click at [269, 264] on li "[PERSON_NAME], WHNP-BC" at bounding box center [322, 272] width 488 height 33
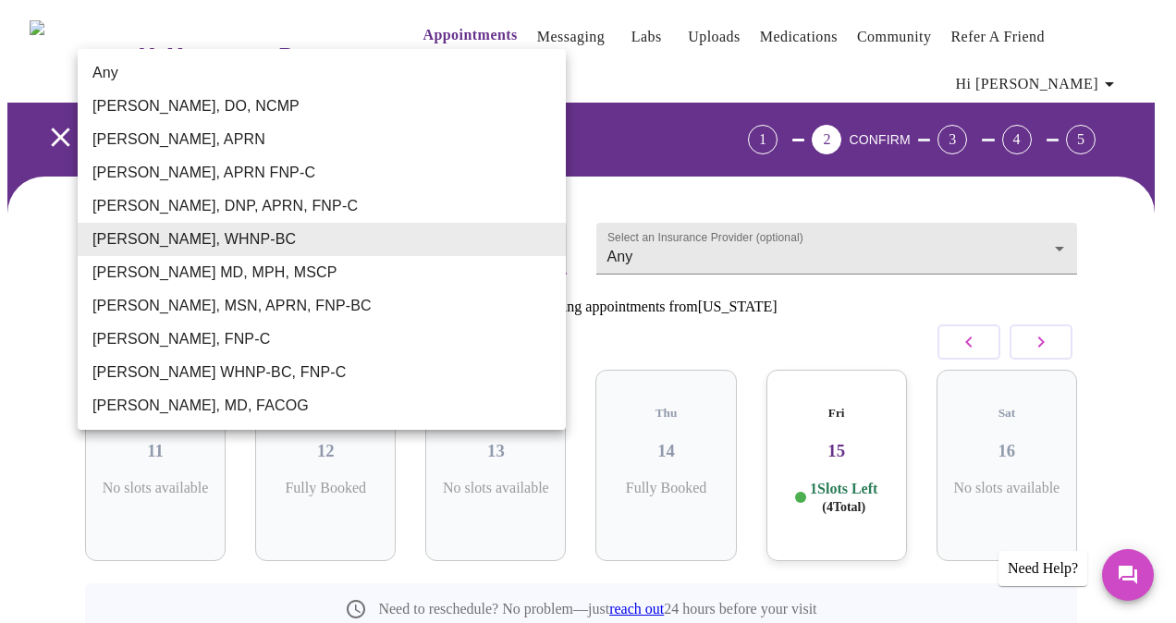
click at [289, 252] on body "MyMenopauseRx Appointments Messaging Labs Uploads Medications Community Refer a…" at bounding box center [588, 395] width 1162 height 777
click at [292, 268] on li "[PERSON_NAME] MD, MPH, MSCP" at bounding box center [322, 272] width 488 height 33
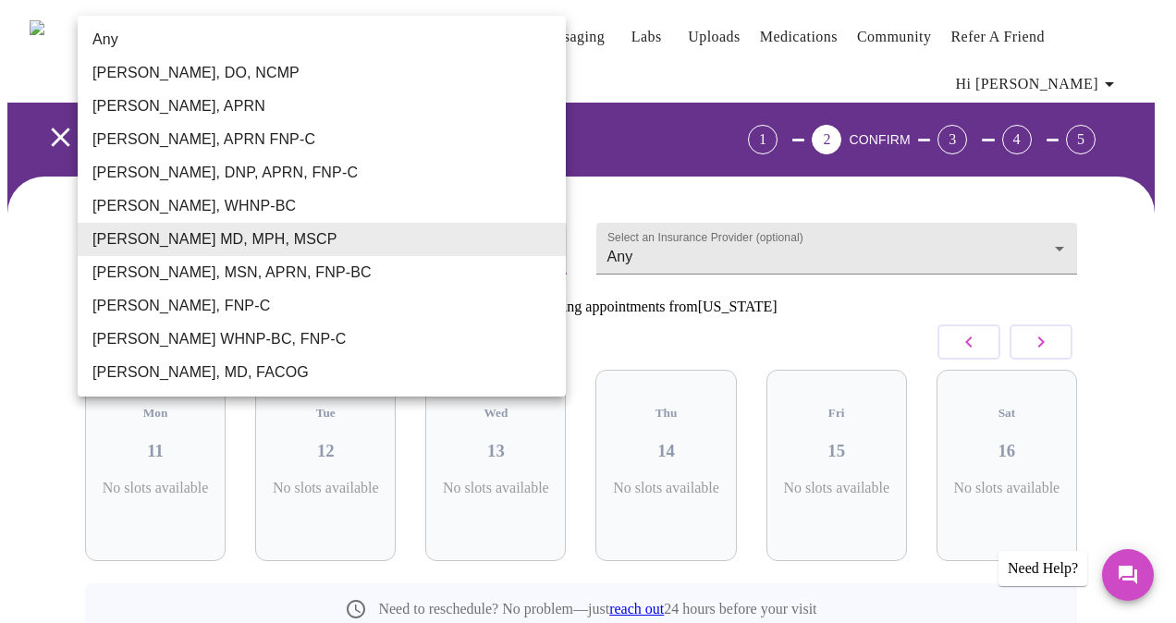
click at [301, 228] on body "MyMenopauseRx Appointments Messaging Labs Uploads Medications Community Refer a…" at bounding box center [588, 395] width 1162 height 777
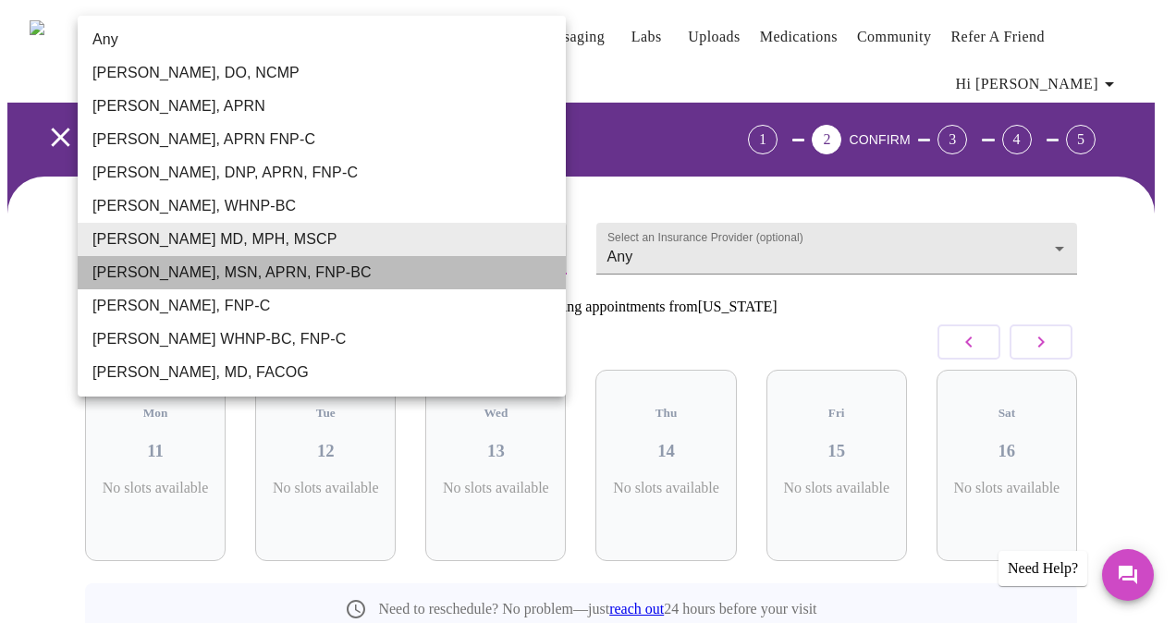
click at [295, 262] on li "[PERSON_NAME], MSN, APRN, FNP-BC" at bounding box center [322, 272] width 488 height 33
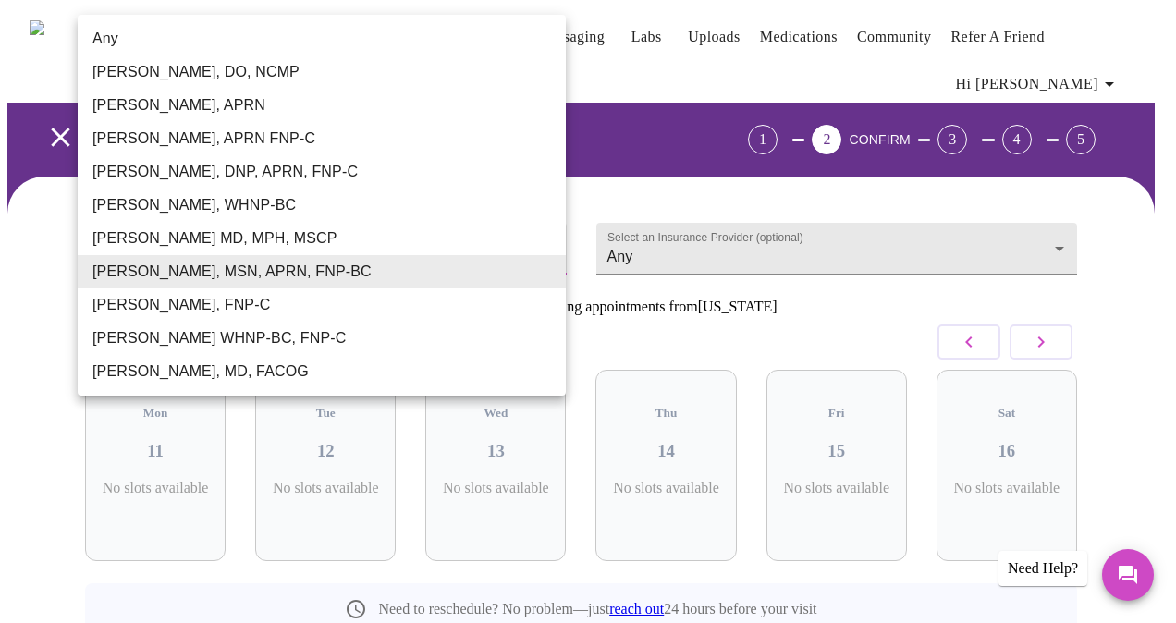
click at [290, 235] on body "MyMenopauseRx Appointments Messaging Labs Uploads Medications Community Refer a…" at bounding box center [588, 395] width 1162 height 777
click at [269, 306] on li "[PERSON_NAME], FNP-C" at bounding box center [322, 305] width 488 height 33
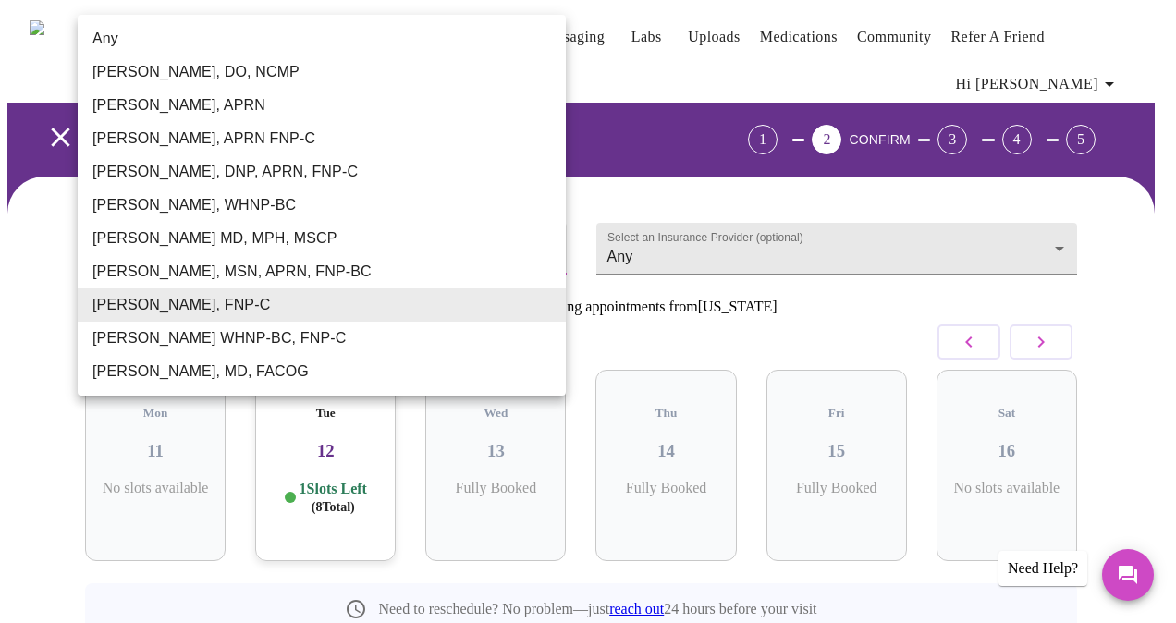
click at [238, 247] on body "MyMenopauseRx Appointments Messaging Labs Uploads Medications Community Refer a…" at bounding box center [588, 395] width 1162 height 777
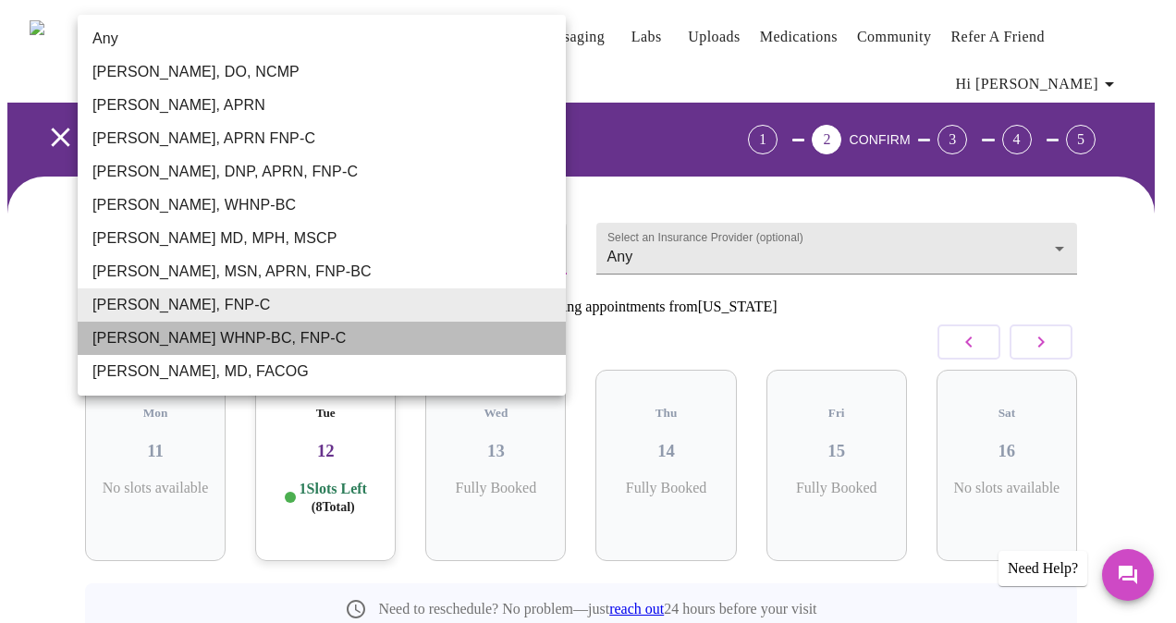
click at [208, 348] on li "[PERSON_NAME] WHNP-BC, FNP-C" at bounding box center [322, 338] width 488 height 33
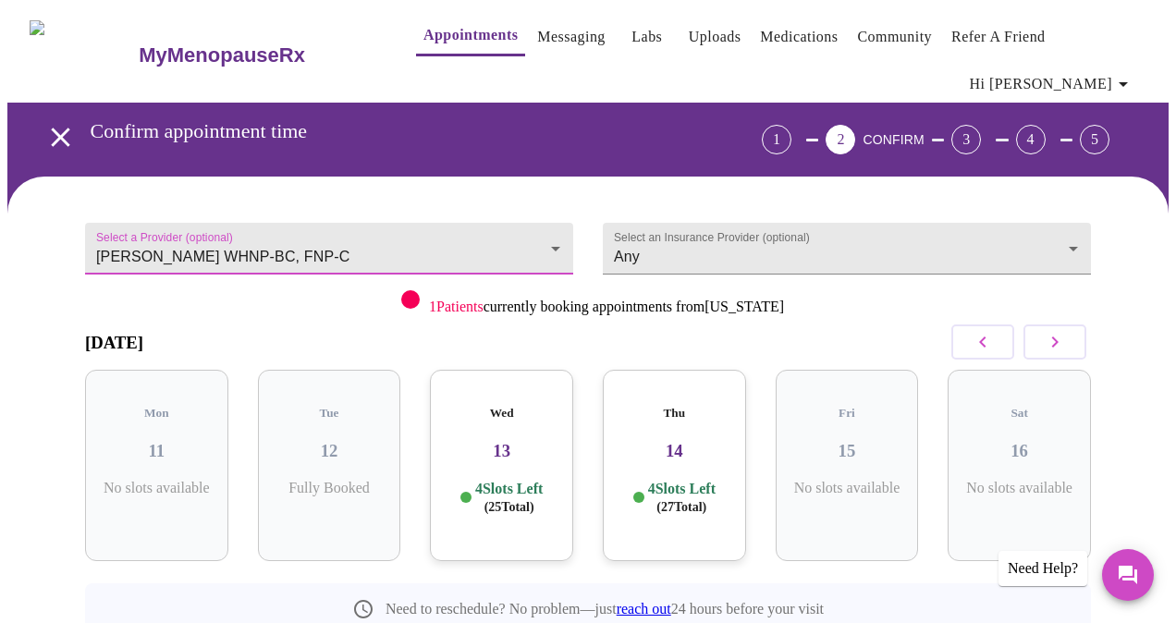
click at [277, 261] on body "MyMenopauseRx Appointments Messaging Labs Uploads Medications Community Refer a…" at bounding box center [588, 395] width 1162 height 777
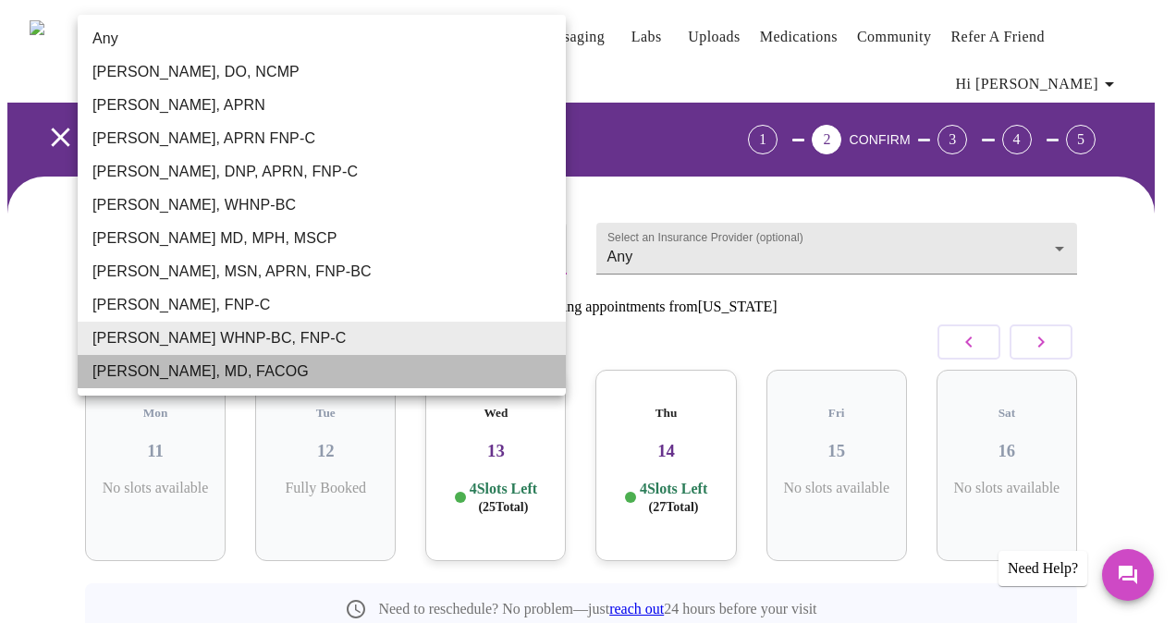
click at [266, 363] on li "[PERSON_NAME], MD, FACOG" at bounding box center [322, 371] width 488 height 33
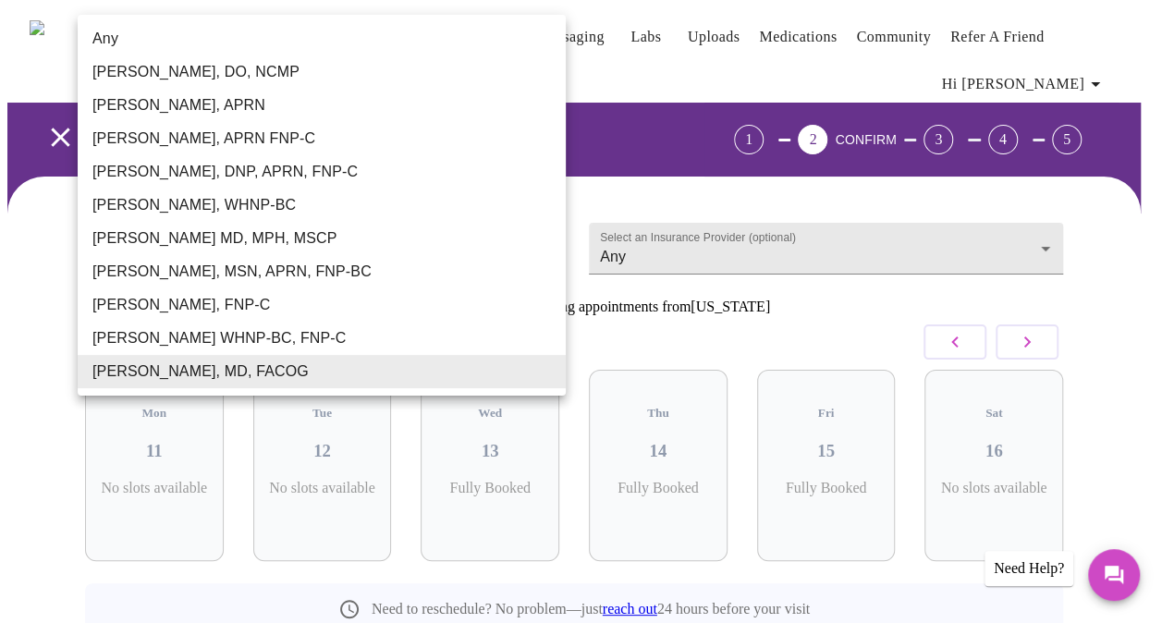
click at [321, 247] on body "MyMenopauseRx Appointments Messaging Labs Uploads Medications Community Refer a…" at bounding box center [581, 395] width 1148 height 777
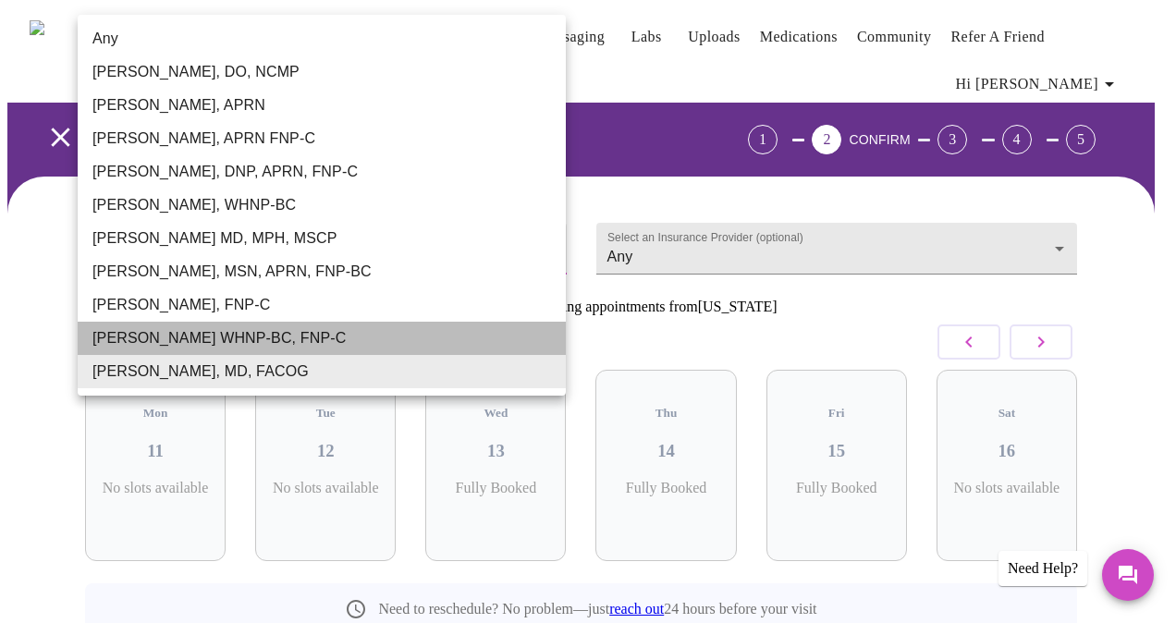
click at [304, 327] on li "[PERSON_NAME] WHNP-BC, FNP-C" at bounding box center [322, 338] width 488 height 33
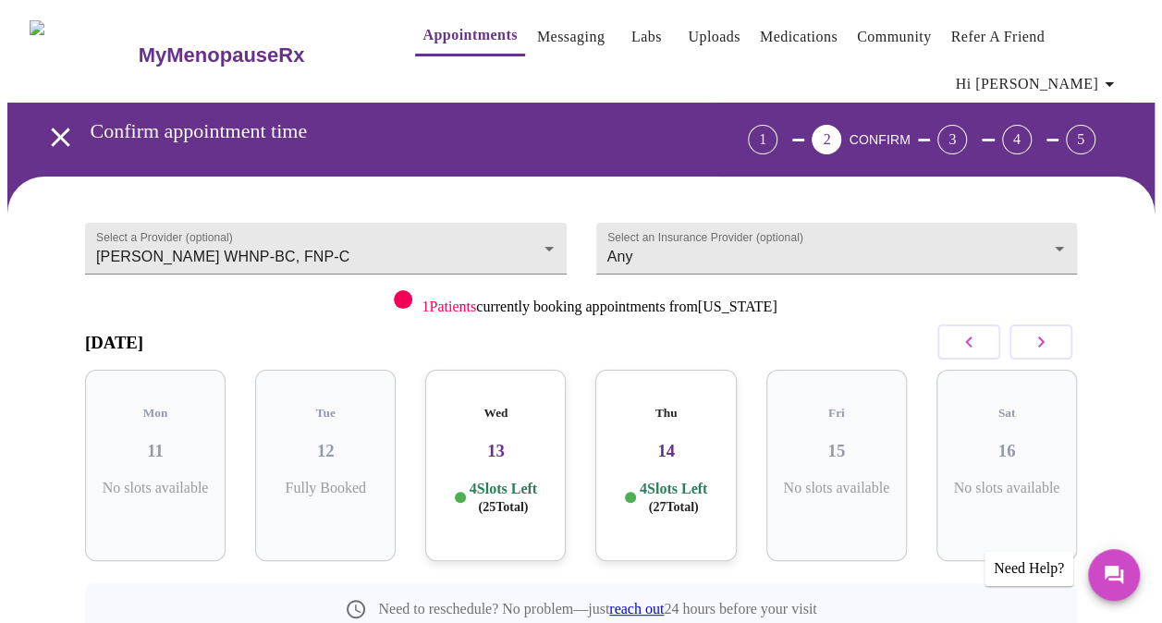
click at [508, 441] on h3 "13" at bounding box center [495, 451] width 111 height 20
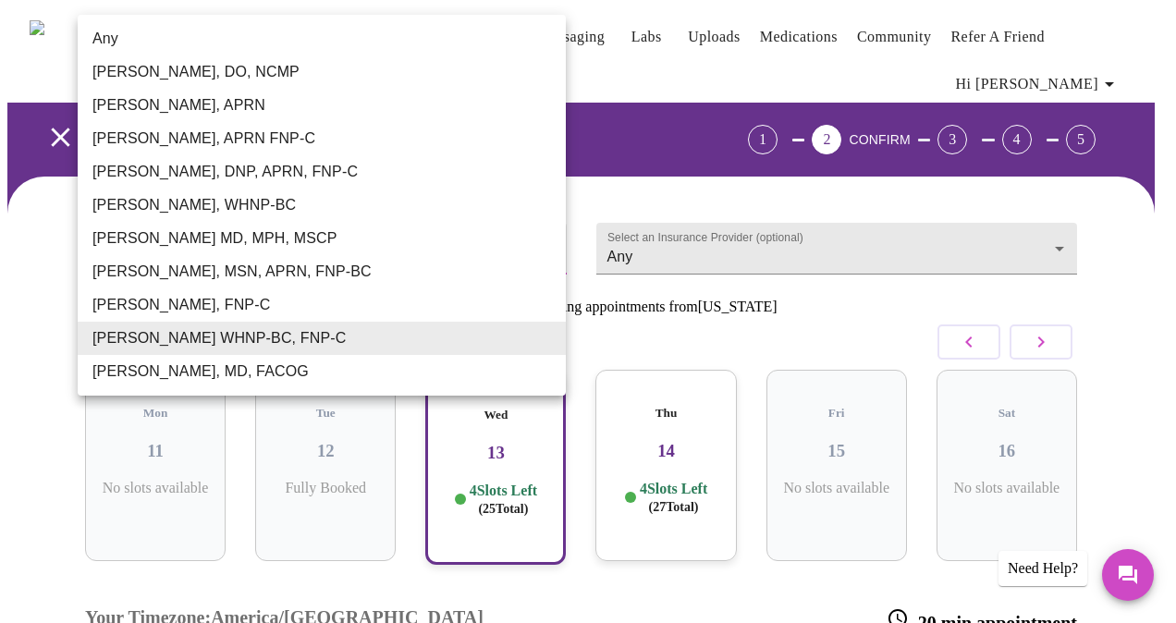
drag, startPoint x: 92, startPoint y: 249, endPoint x: 710, endPoint y: 299, distance: 619.8
click at [699, 300] on body "MyMenopauseRx Appointments Messaging Labs Uploads Medications Community Refer a…" at bounding box center [588, 485] width 1162 height 956
click at [731, 301] on div at bounding box center [588, 311] width 1176 height 623
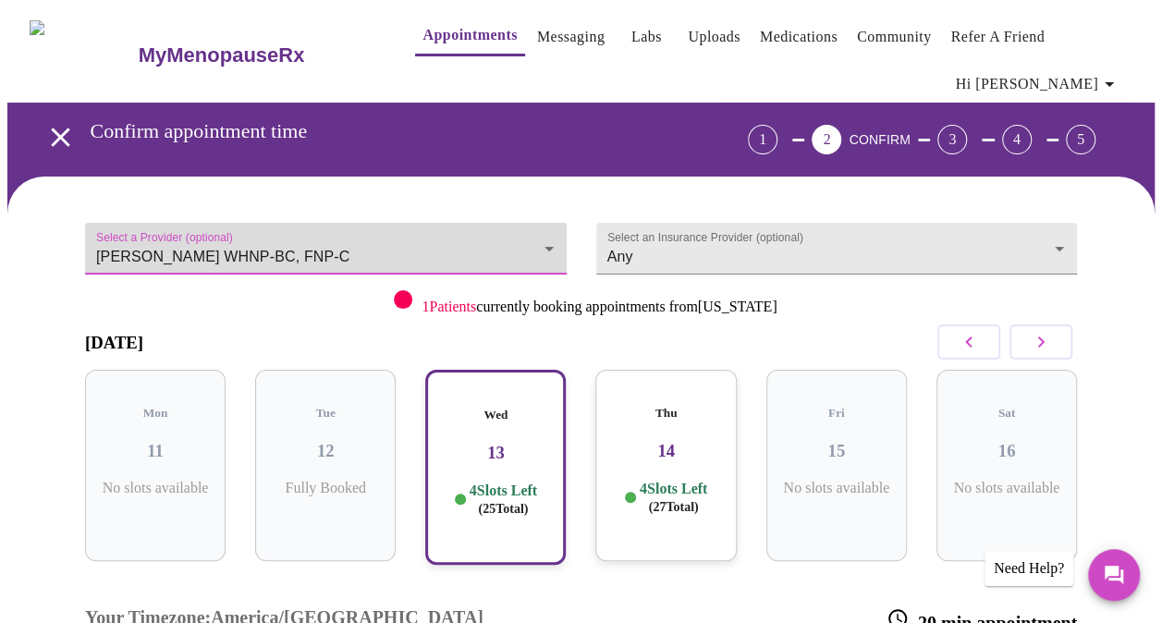
scroll to position [6, 0]
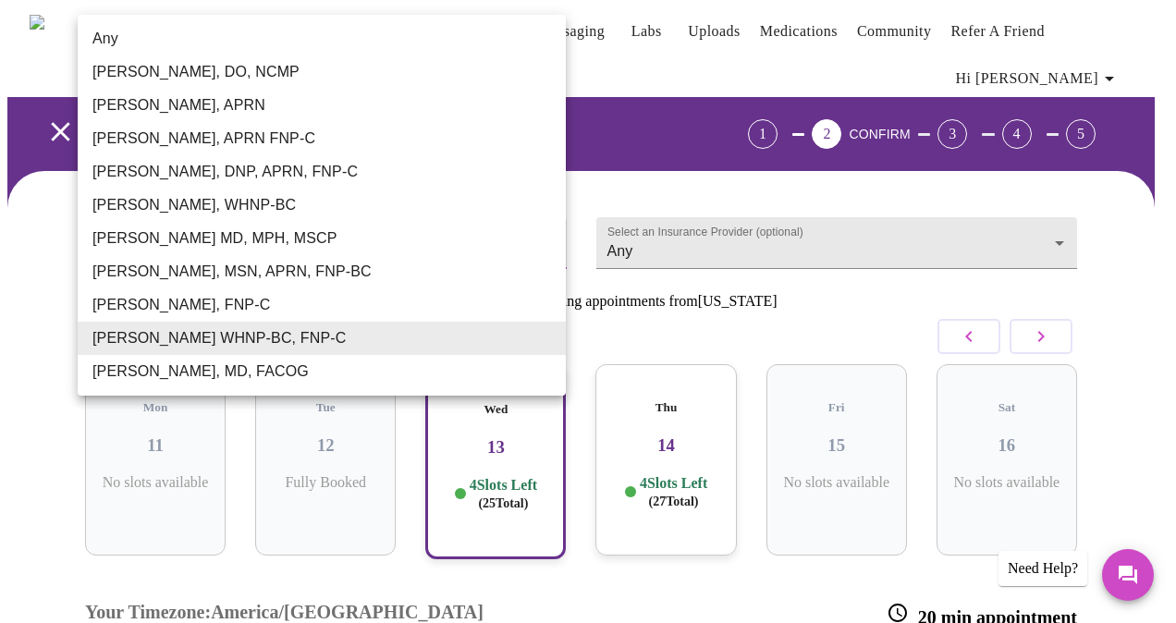
click at [556, 244] on body "MyMenopauseRx Appointments Messaging Labs Uploads Medications Community Refer a…" at bounding box center [588, 480] width 1162 height 956
click at [173, 107] on li "[PERSON_NAME], APRN" at bounding box center [322, 105] width 488 height 33
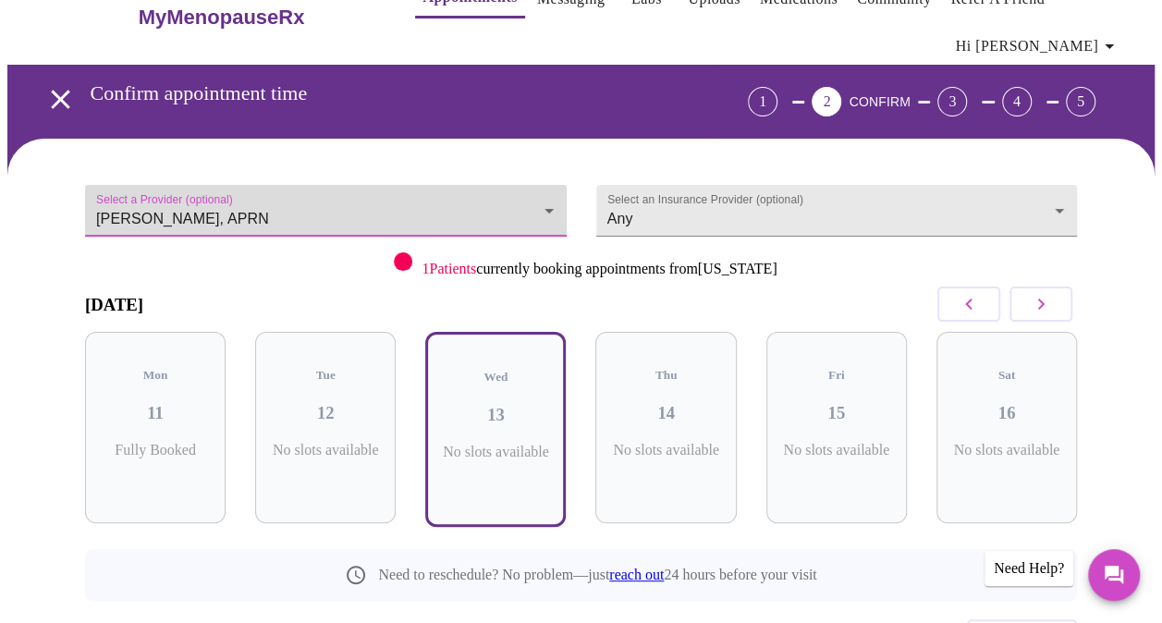
scroll to position [41, 0]
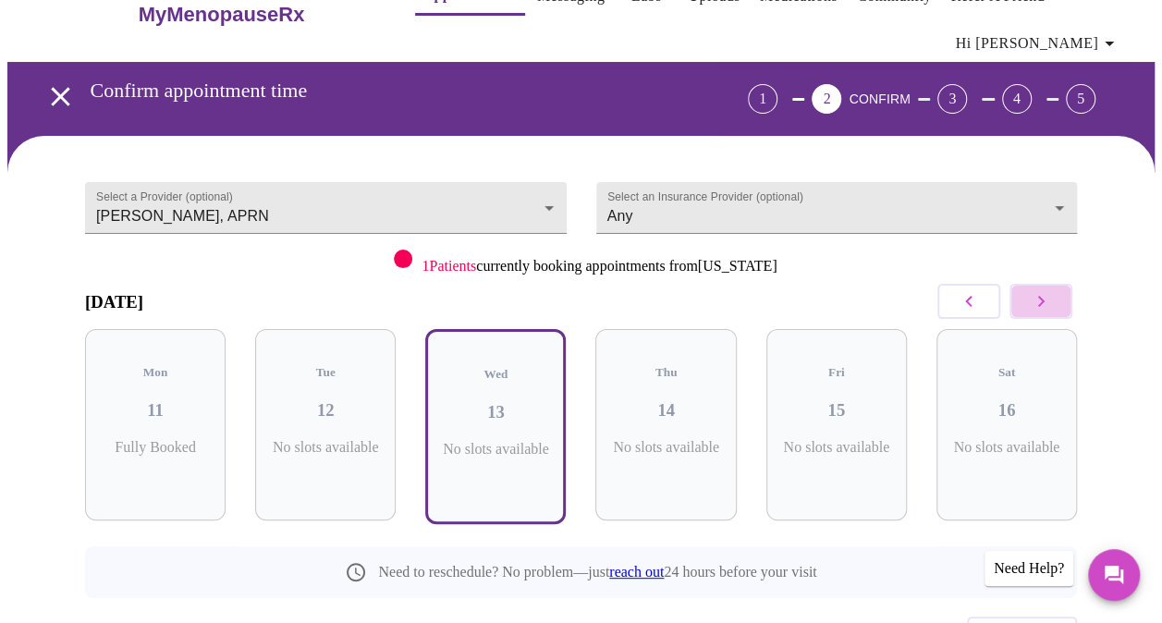
click at [1049, 311] on icon "button" at bounding box center [1041, 301] width 22 height 22
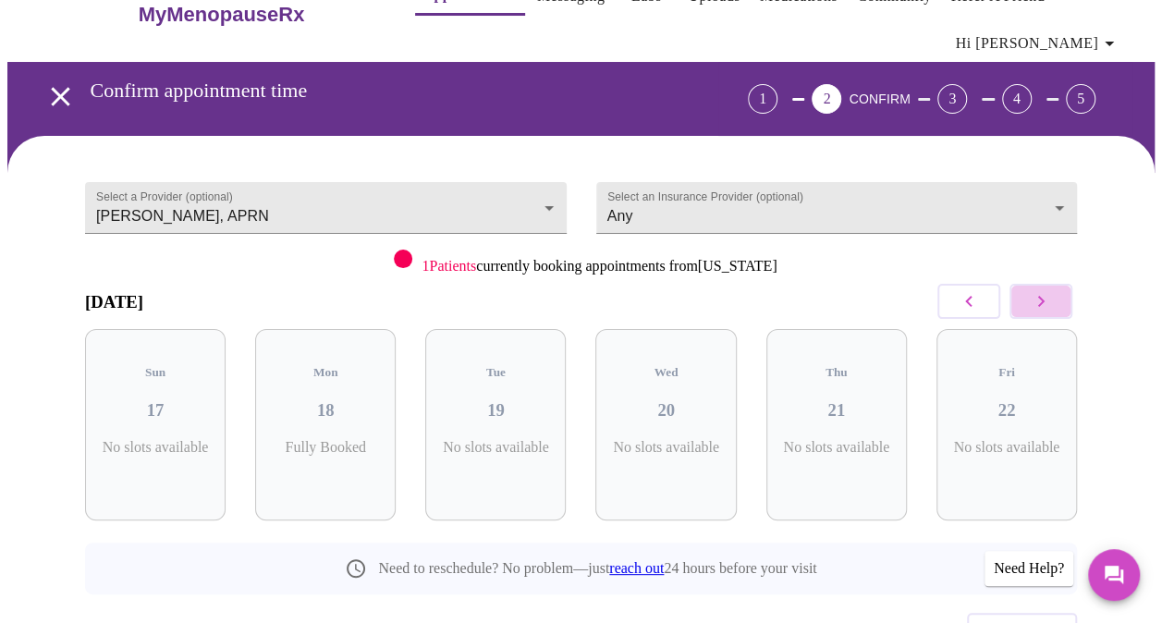
click at [1052, 311] on icon "button" at bounding box center [1041, 301] width 22 height 22
click at [1052, 308] on icon "button" at bounding box center [1041, 301] width 22 height 22
click at [467, 215] on body "MyMenopauseRx Appointments Messaging Labs Uploads Medications Community Refer a…" at bounding box center [588, 355] width 1162 height 777
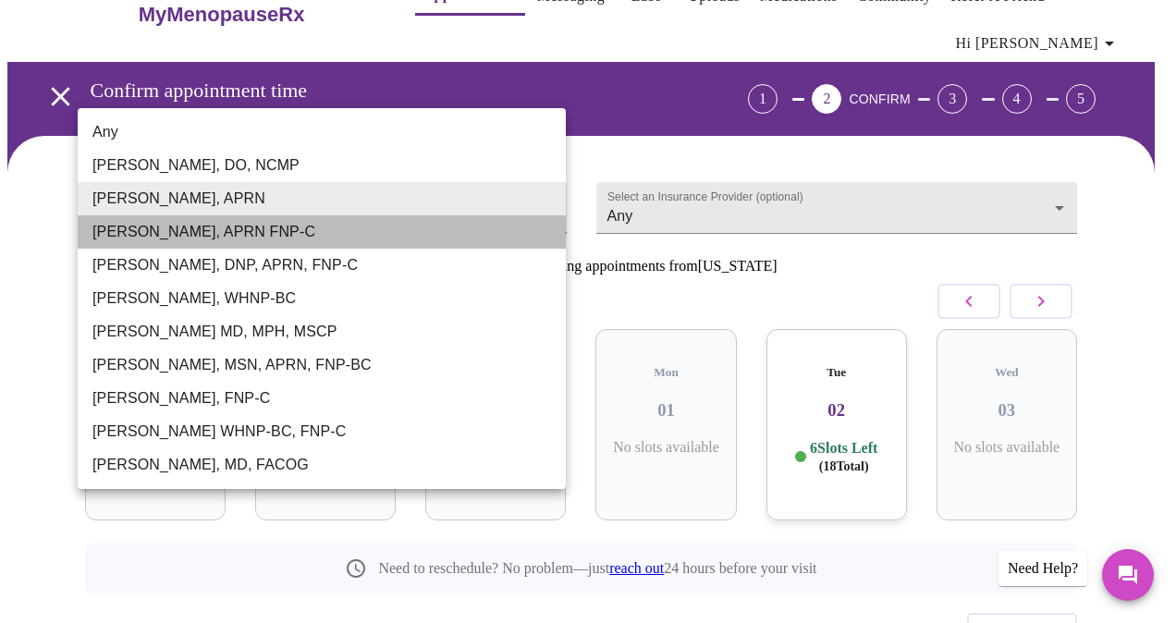
click at [161, 222] on li "[PERSON_NAME], APRN FNP-C" at bounding box center [322, 231] width 488 height 33
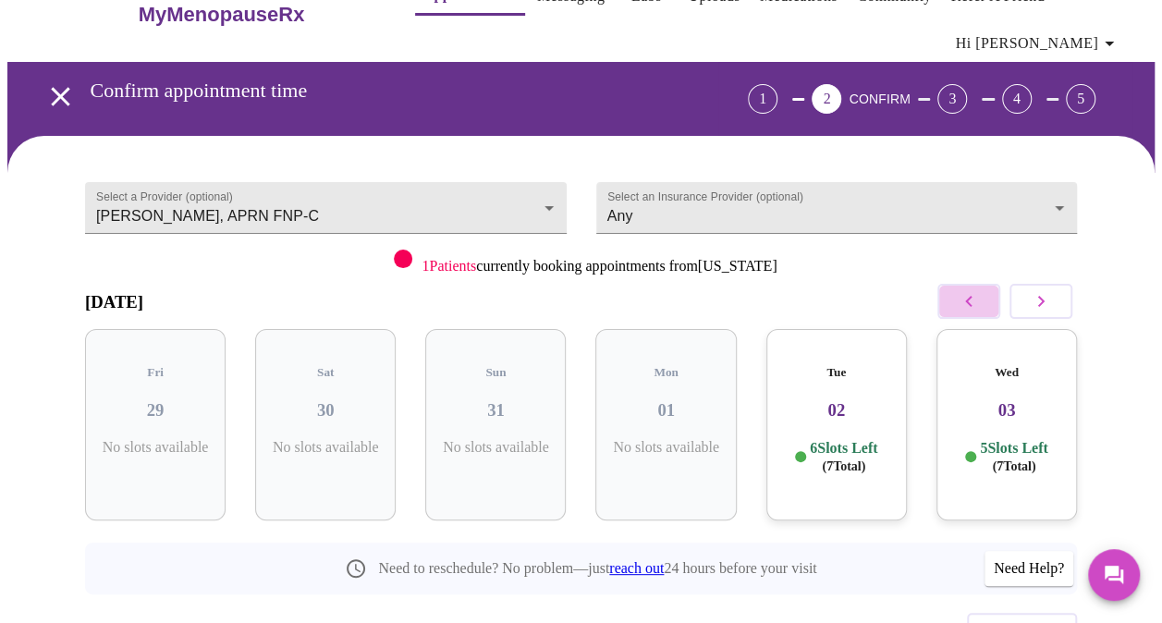
click at [957, 301] on button "button" at bounding box center [969, 301] width 63 height 35
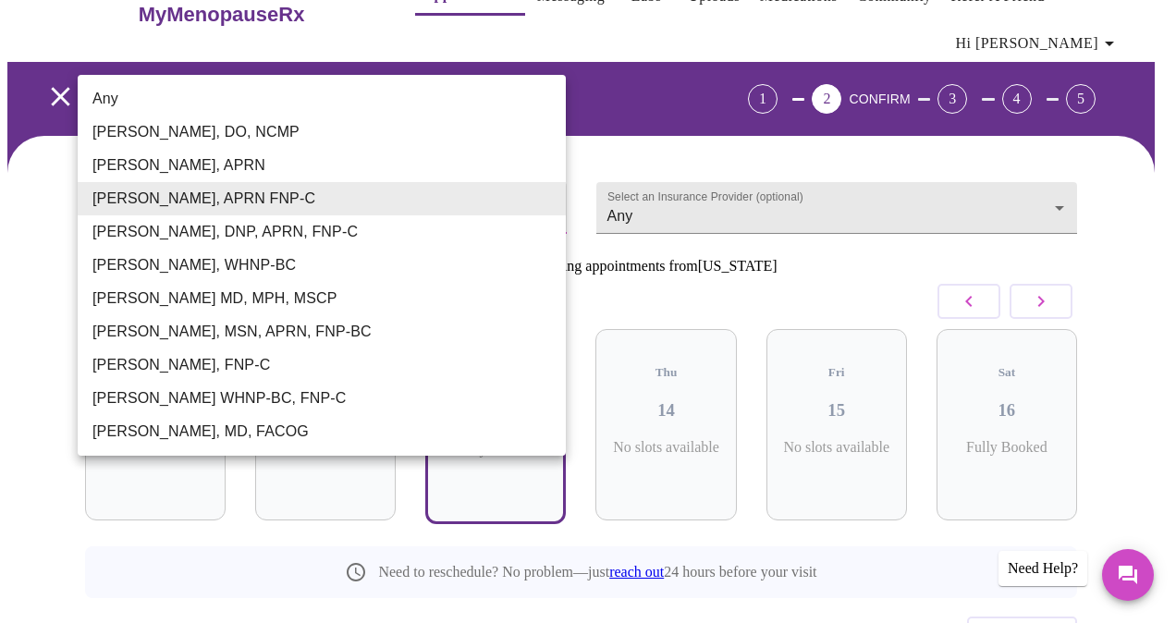
click at [546, 200] on body "MyMenopauseRx Appointments Messaging Labs Uploads Medications Community Refer a…" at bounding box center [588, 357] width 1162 height 781
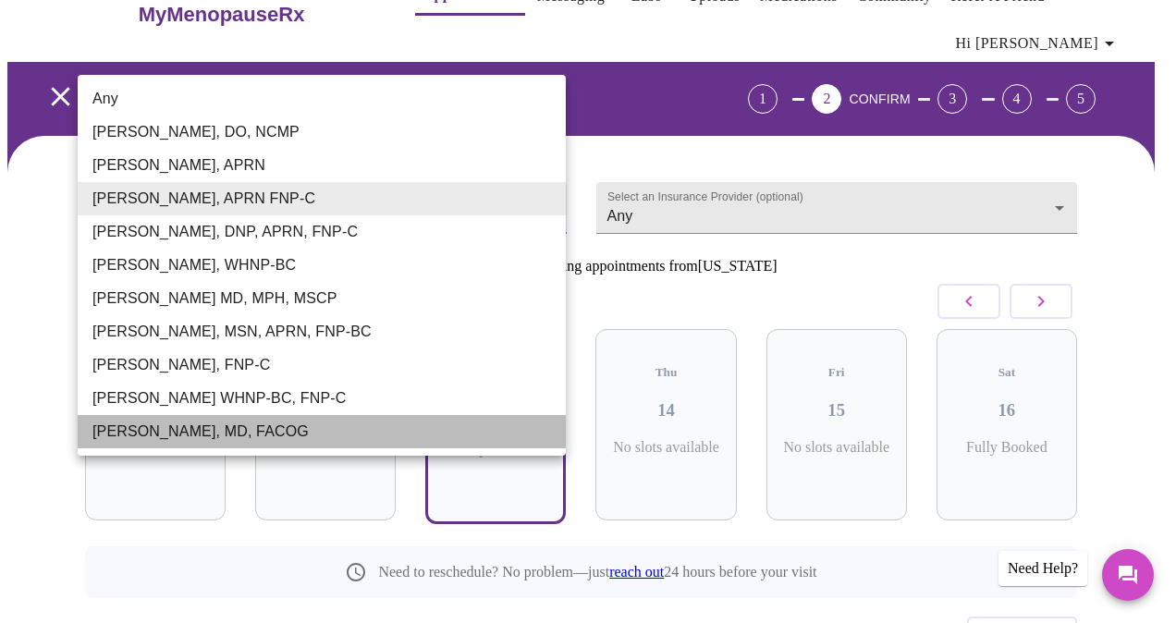
click at [245, 436] on li "[PERSON_NAME], MD, FACOG" at bounding box center [322, 431] width 488 height 33
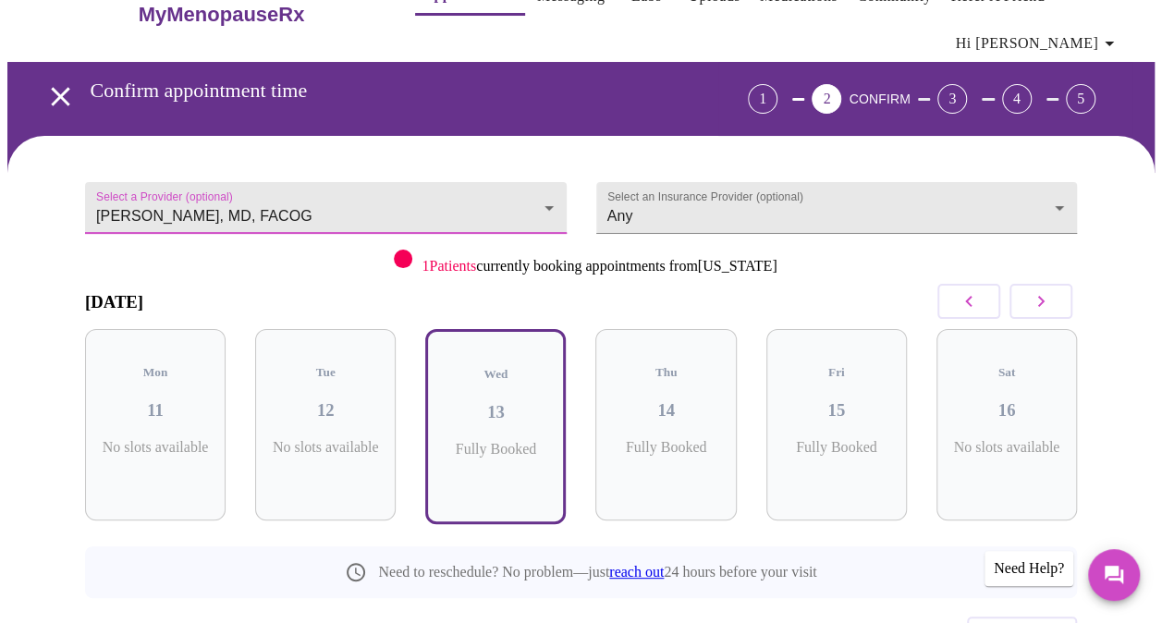
click at [1039, 310] on icon "button" at bounding box center [1041, 301] width 22 height 22
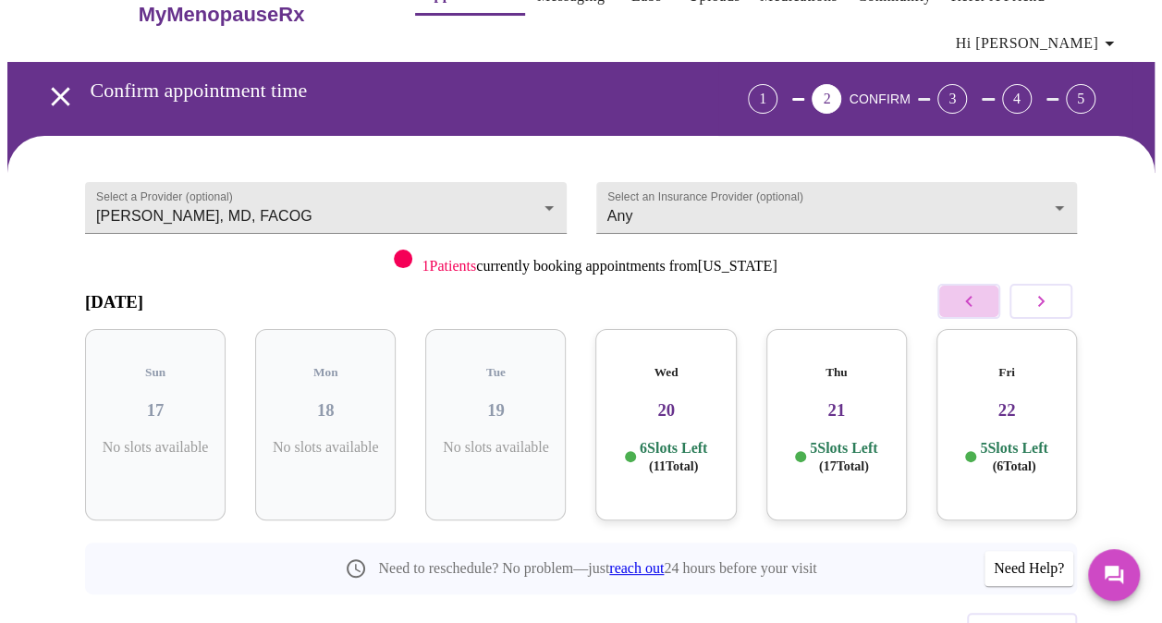
click at [972, 303] on icon "button" at bounding box center [969, 301] width 22 height 22
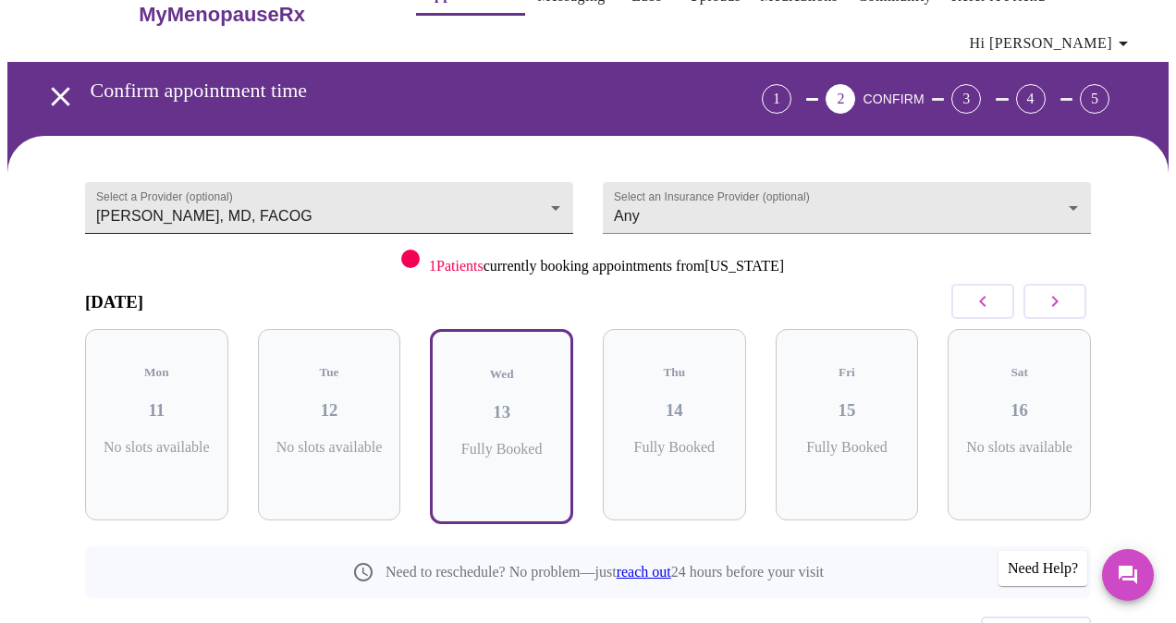
click at [546, 196] on body "MyMenopauseRx Appointments Messaging Labs Uploads Medications Community Refer a…" at bounding box center [588, 357] width 1162 height 781
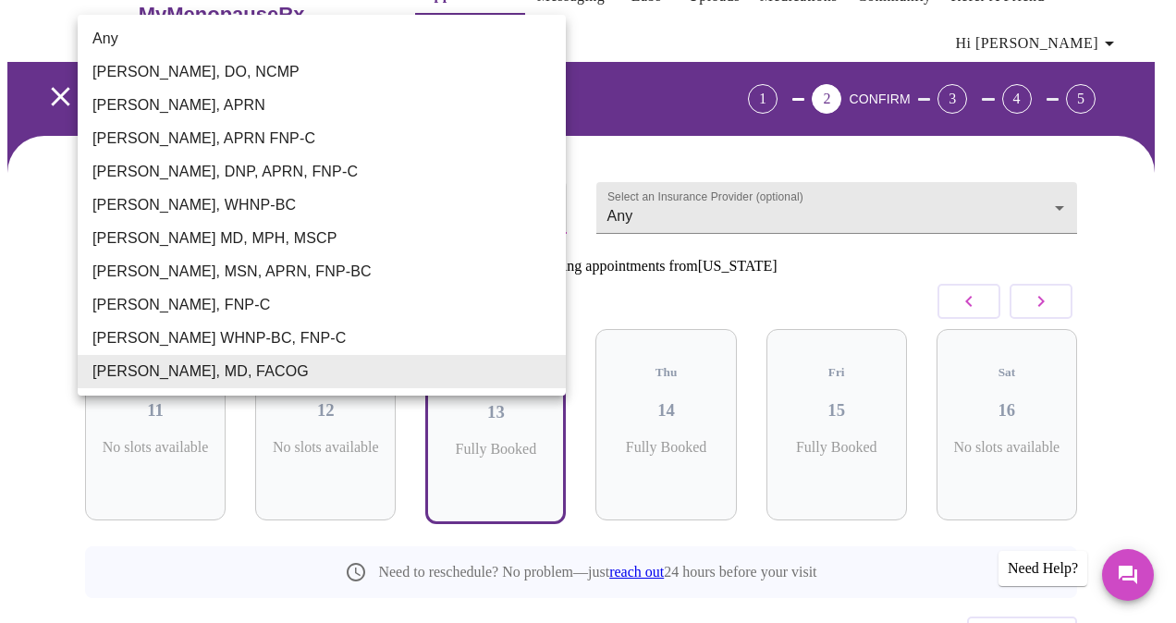
drag, startPoint x: 207, startPoint y: 52, endPoint x: 210, endPoint y: 68, distance: 16.9
click at [210, 68] on ul "Any [PERSON_NAME], DO, NCMP [PERSON_NAME], APRN [PERSON_NAME], APRN FNP-C [PERS…" at bounding box center [322, 205] width 488 height 381
click at [210, 68] on li "[PERSON_NAME], DO, NCMP" at bounding box center [322, 71] width 488 height 33
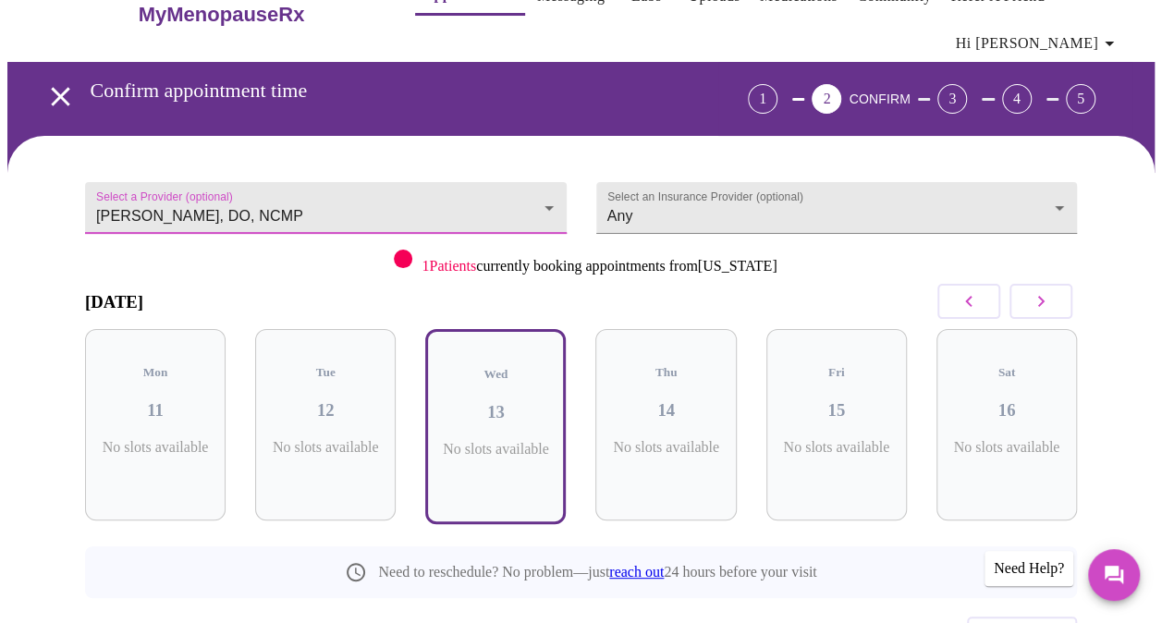
click at [1049, 297] on icon "button" at bounding box center [1041, 301] width 22 height 22
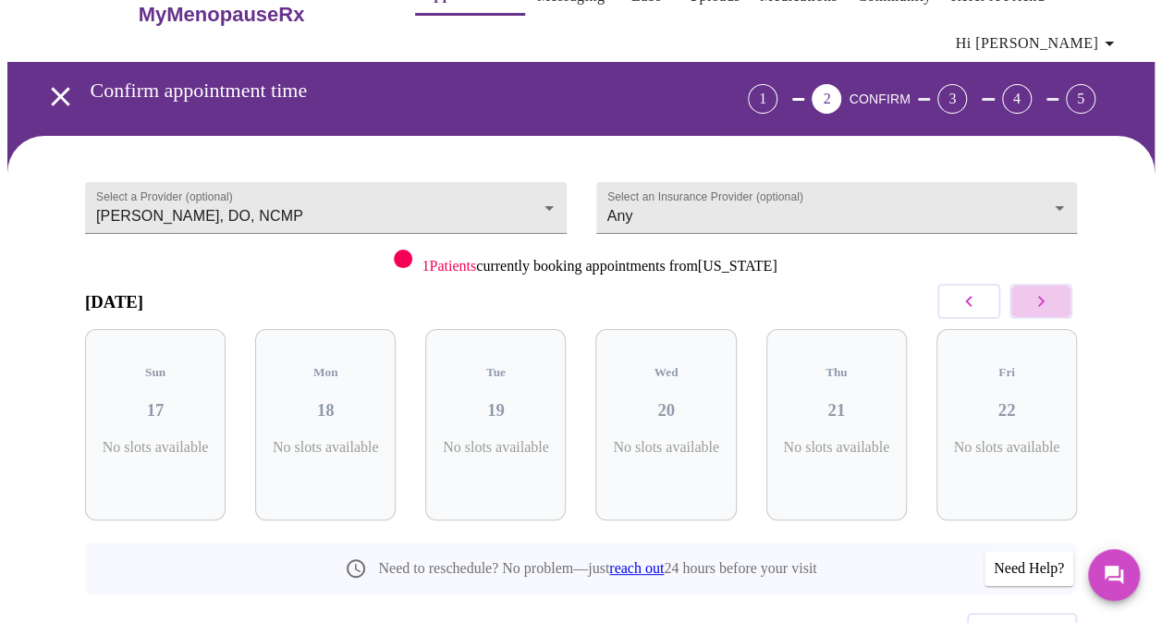
click at [1047, 289] on button "button" at bounding box center [1041, 301] width 63 height 35
click at [1047, 292] on icon "button" at bounding box center [1041, 301] width 22 height 22
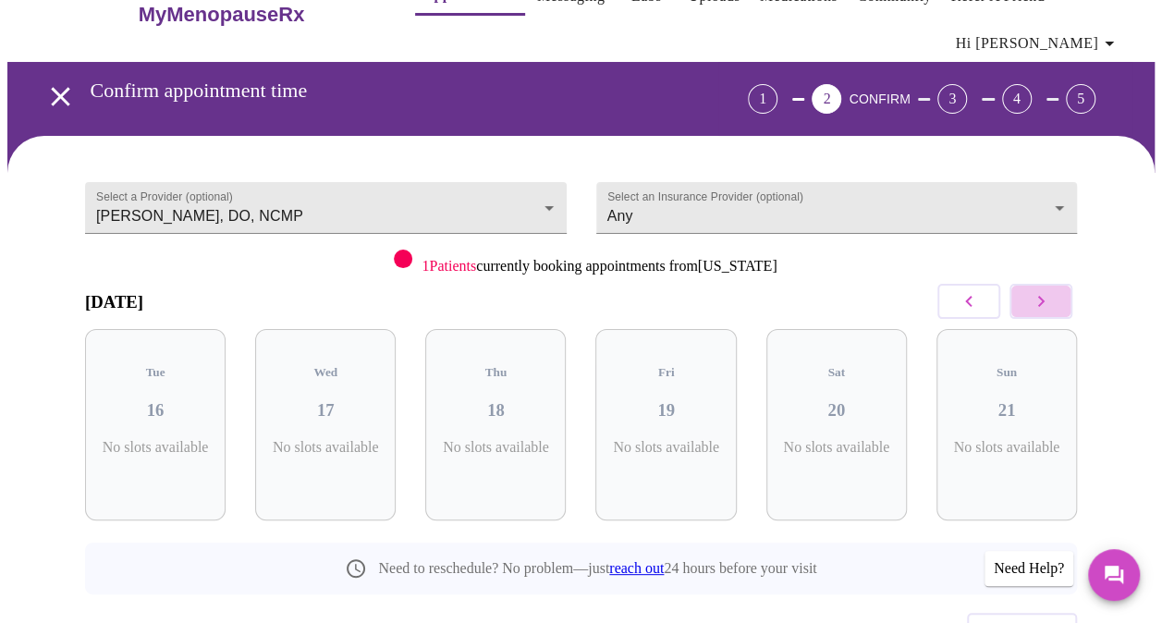
click at [1043, 292] on icon "button" at bounding box center [1041, 301] width 22 height 22
click at [978, 298] on icon "button" at bounding box center [969, 301] width 22 height 22
click at [543, 198] on body "MyMenopauseRx Appointments Messaging Labs Uploads Medications Community Refer a…" at bounding box center [588, 355] width 1162 height 777
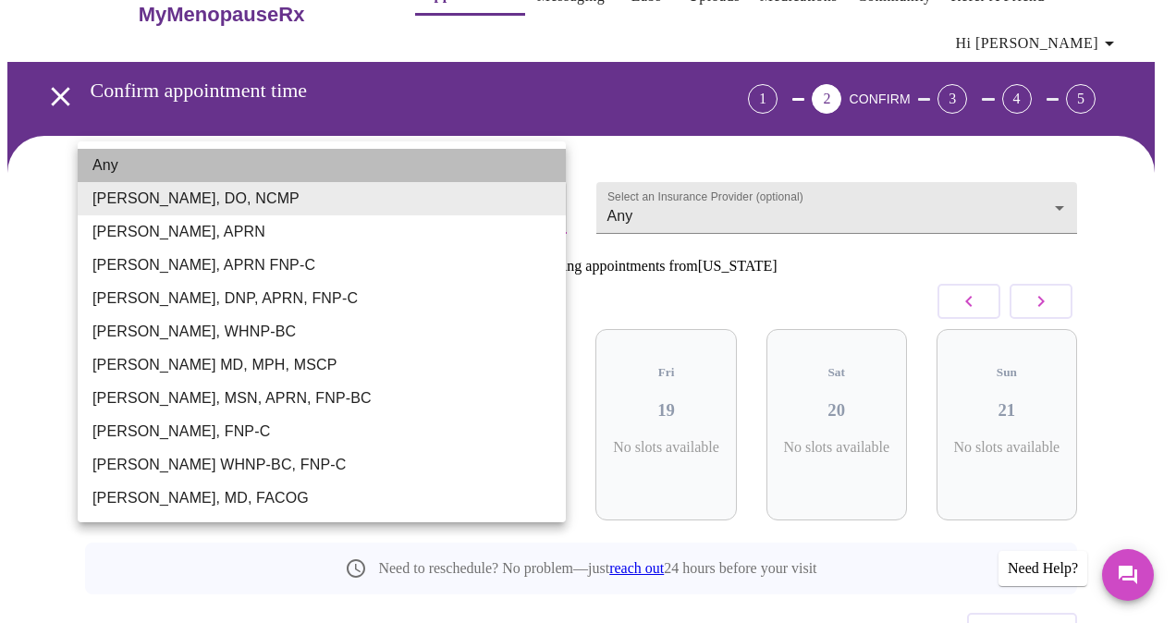
click at [154, 159] on li "Any" at bounding box center [322, 165] width 488 height 33
type input "Any"
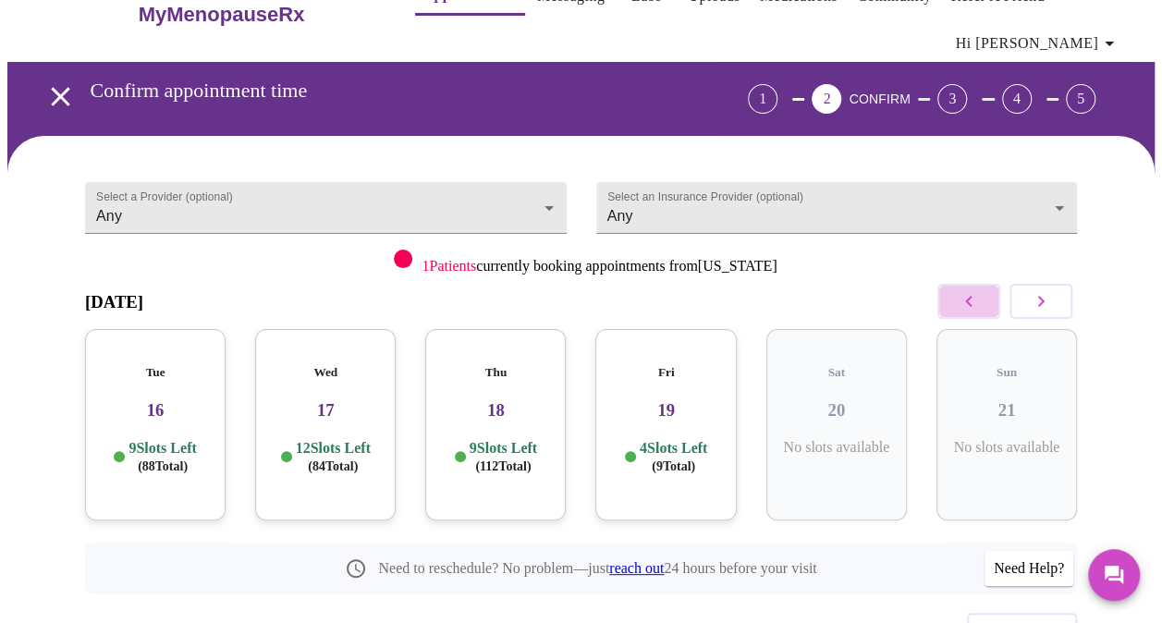
click at [968, 305] on icon "button" at bounding box center [969, 301] width 22 height 22
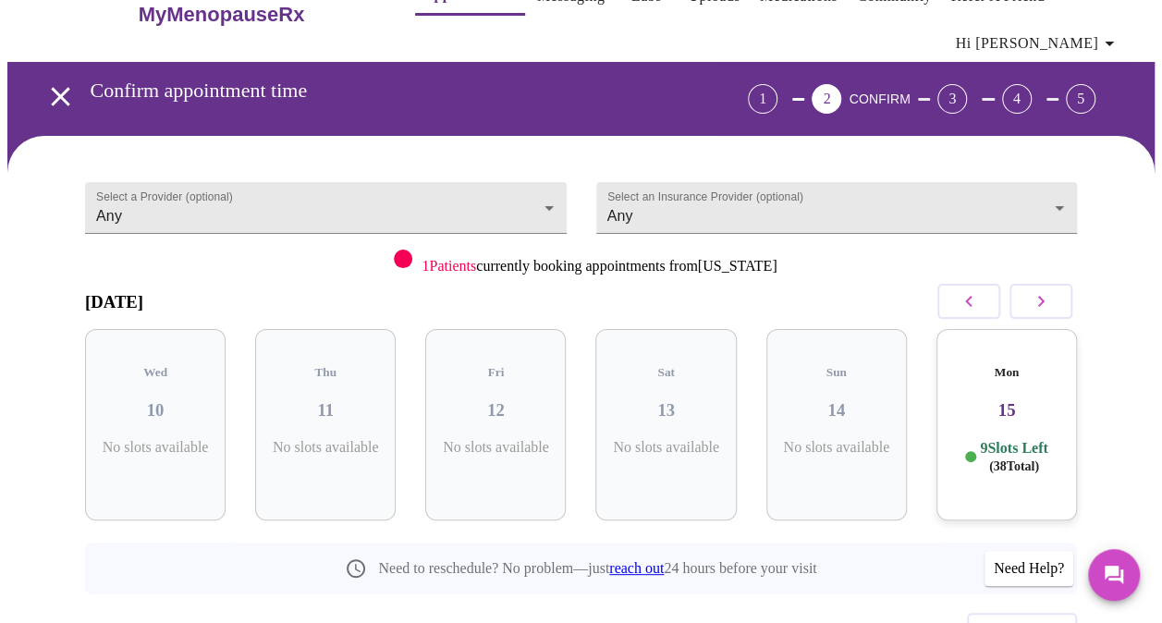
click at [967, 304] on icon "button" at bounding box center [969, 301] width 22 height 22
click at [969, 308] on icon "button" at bounding box center [969, 301] width 22 height 22
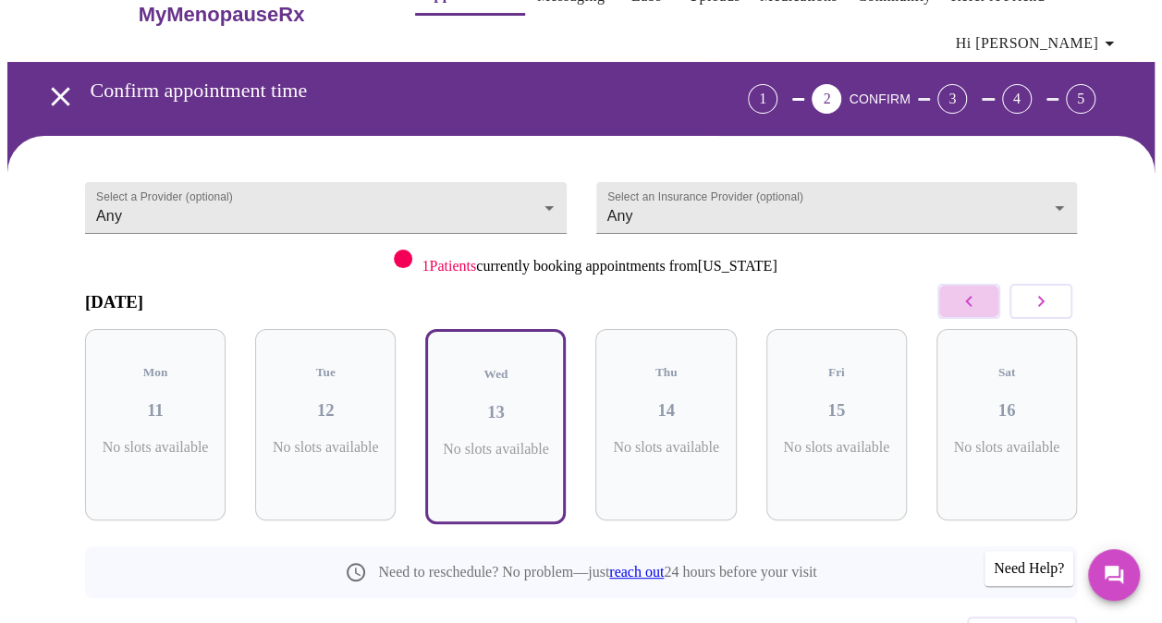
click at [970, 304] on icon "button" at bounding box center [969, 301] width 22 height 22
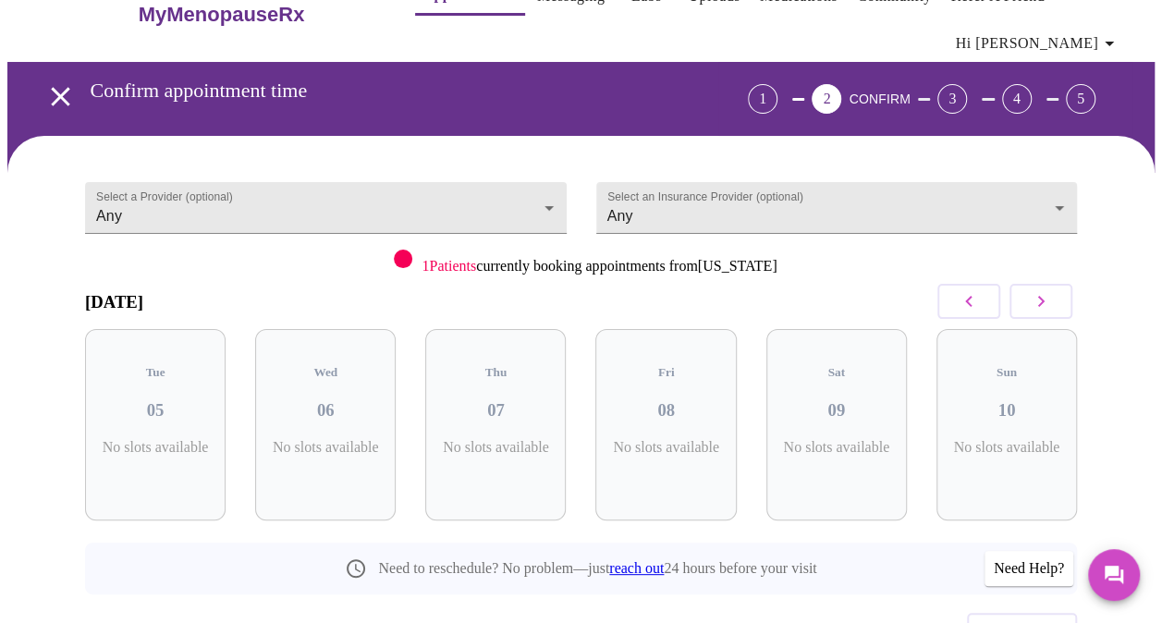
click at [1049, 285] on button "button" at bounding box center [1041, 301] width 63 height 35
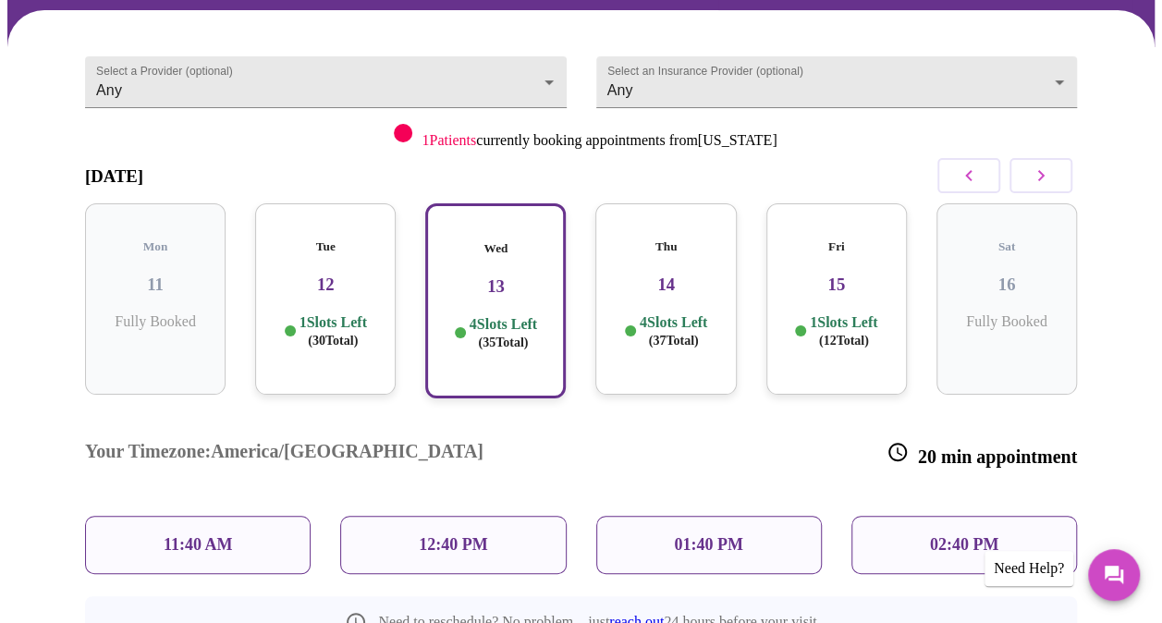
scroll to position [166, 0]
click at [537, 315] on p "4 Slots Left ( 35 Total)" at bounding box center [504, 333] width 68 height 36
click at [640, 320] on p "4 Slots Left ( 37 Total)" at bounding box center [674, 331] width 68 height 36
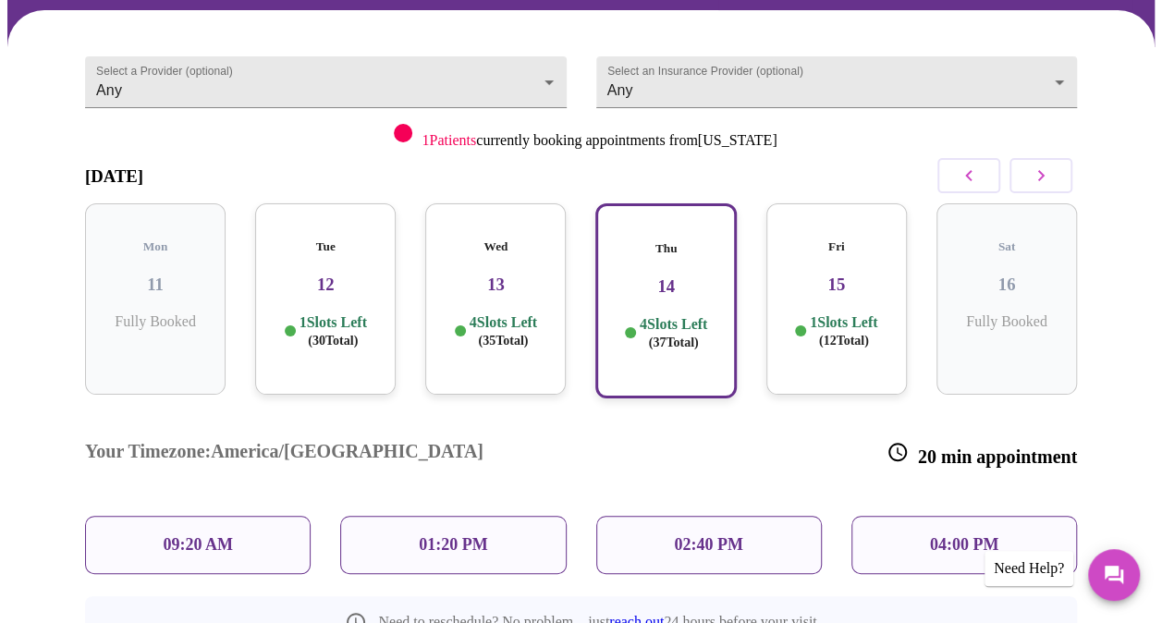
click at [460, 293] on div "Wed 13 4 Slots Left ( 35 Total)" at bounding box center [495, 298] width 141 height 191
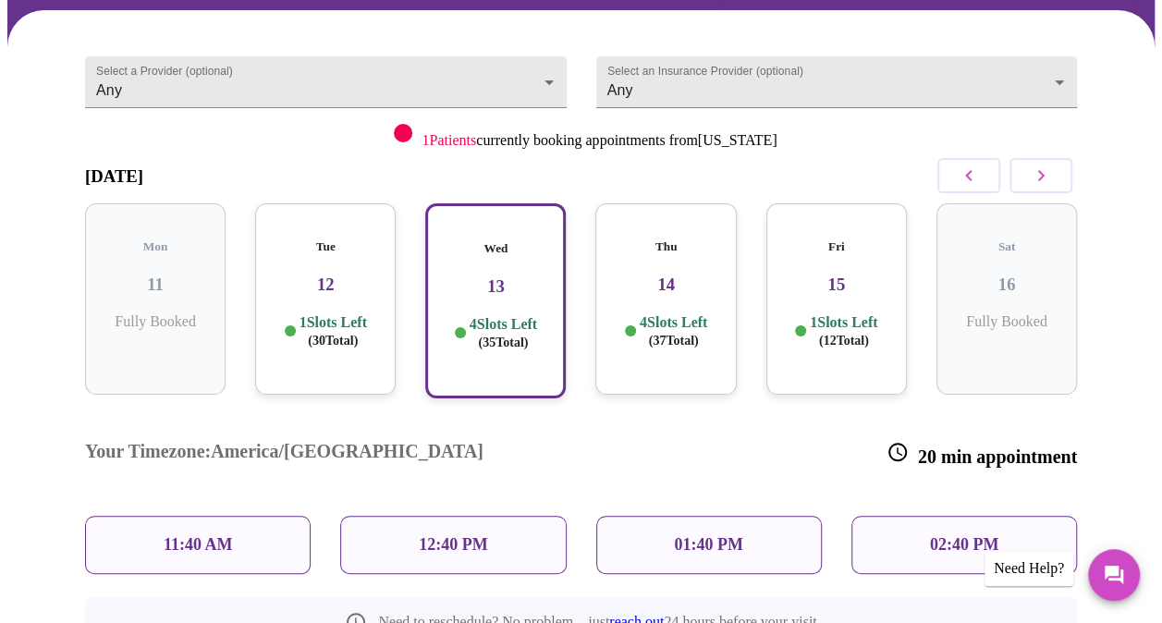
click at [337, 275] on h3 "12" at bounding box center [325, 285] width 111 height 20
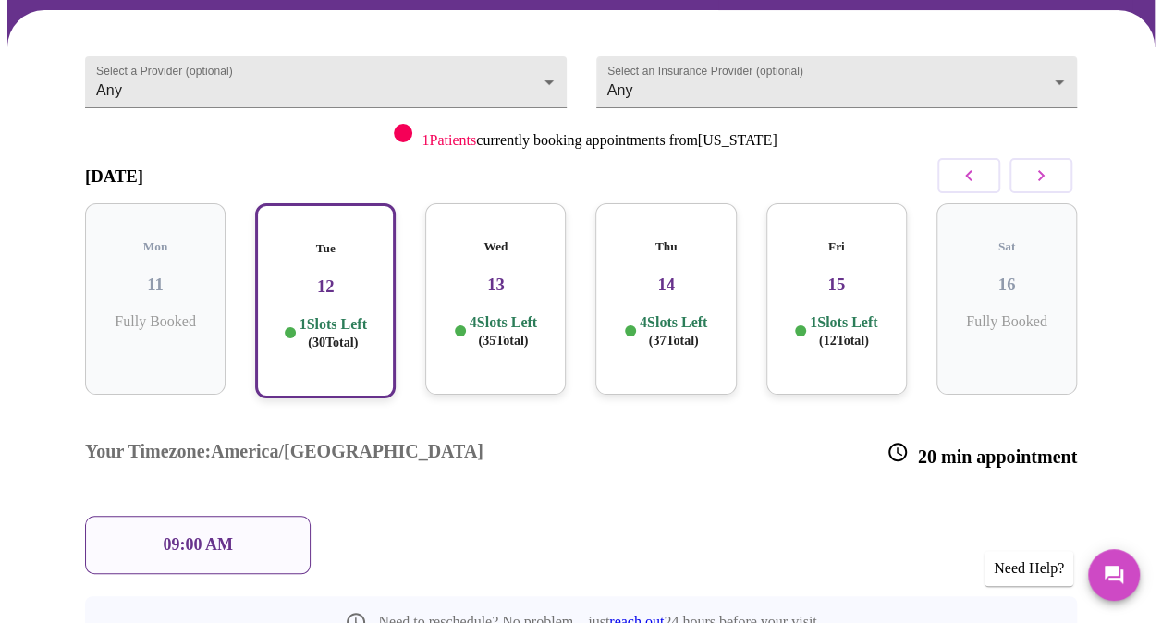
click at [517, 283] on div "Wed 13 4 Slots Left ( 35 Total)" at bounding box center [495, 298] width 141 height 191
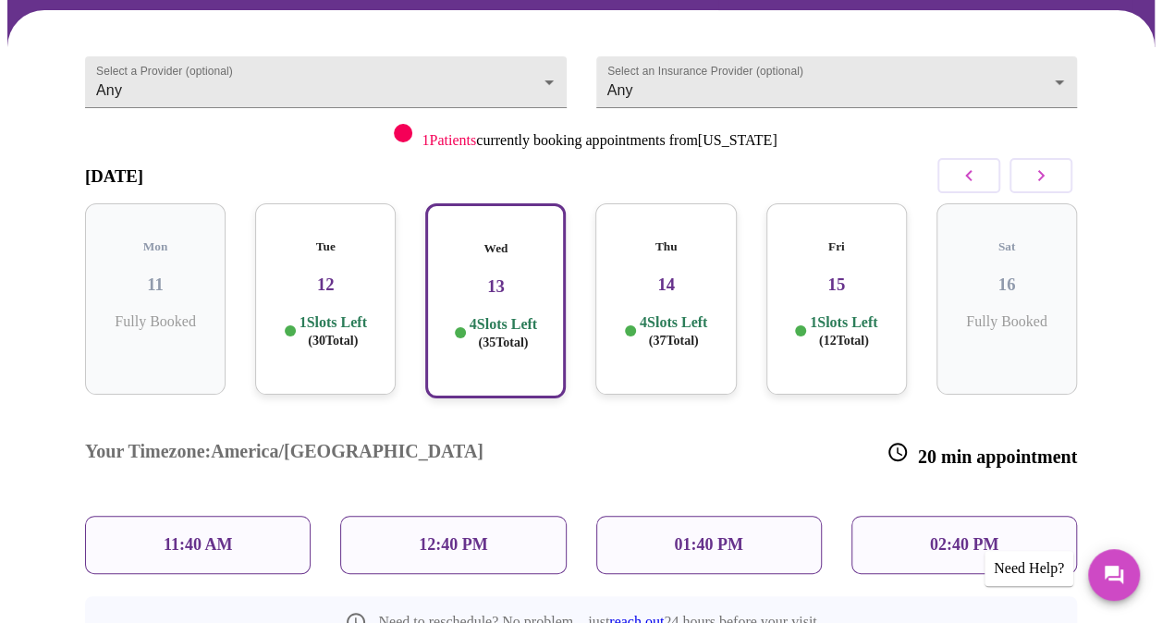
click at [414, 516] on div "12:40 PM" at bounding box center [453, 545] width 226 height 58
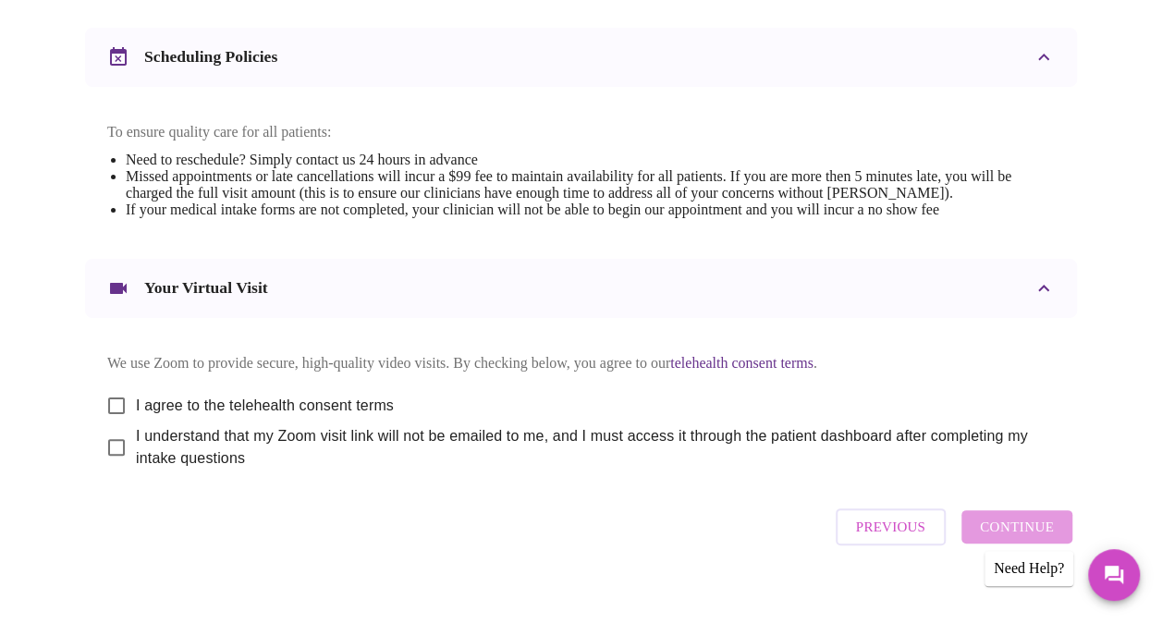
scroll to position [712, 0]
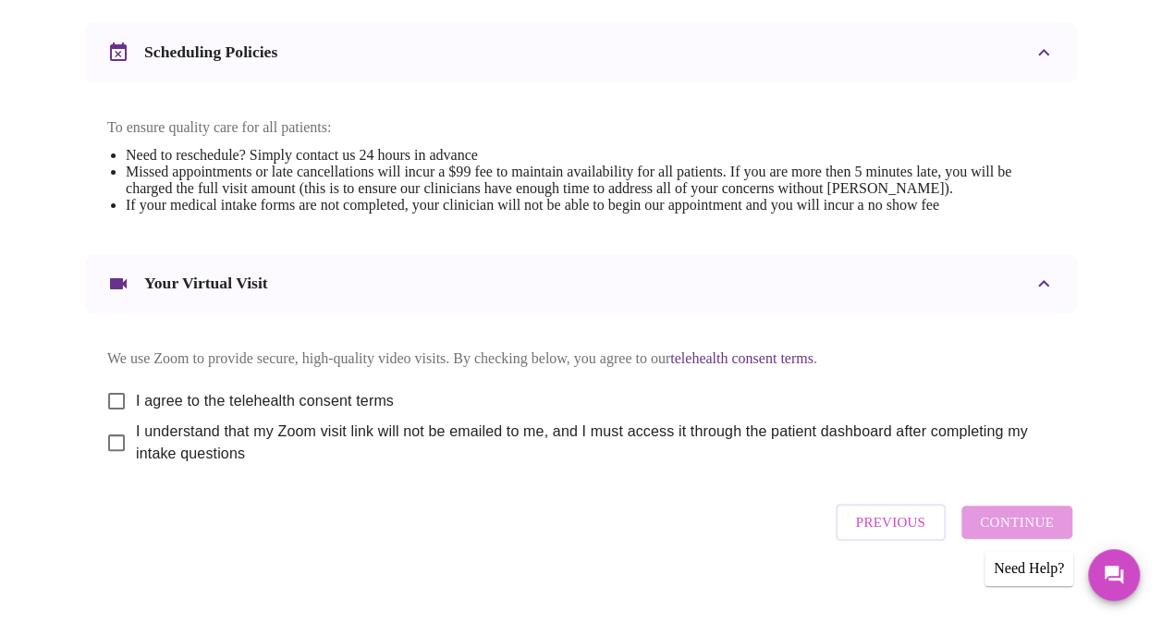
click at [107, 410] on input "I agree to the telehealth consent terms" at bounding box center [116, 401] width 39 height 39
checkbox input "true"
click at [114, 461] on input "I understand that my Zoom visit link will not be emailed to me, and I must acce…" at bounding box center [116, 443] width 39 height 39
checkbox input "true"
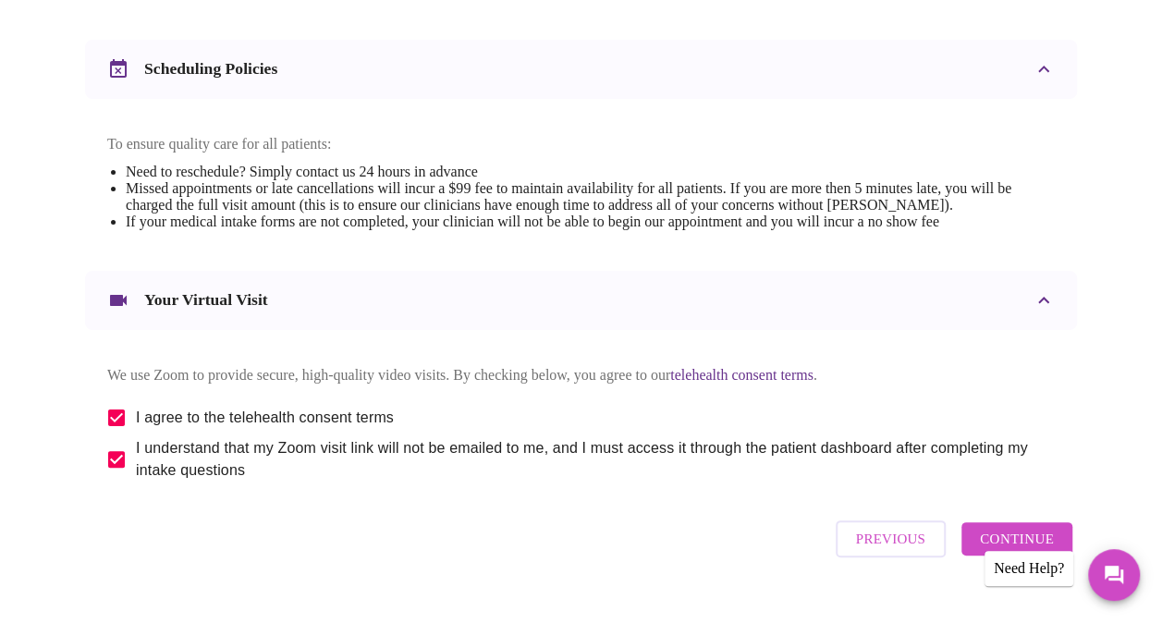
scroll to position [748, 0]
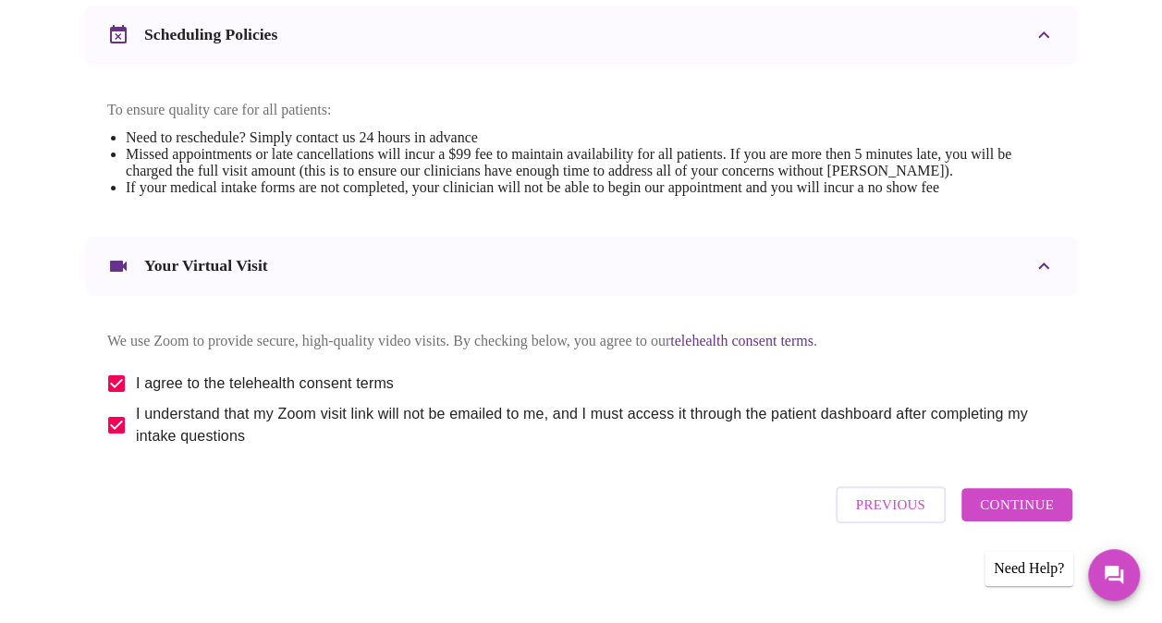
click at [1026, 517] on span "Continue" at bounding box center [1017, 505] width 74 height 24
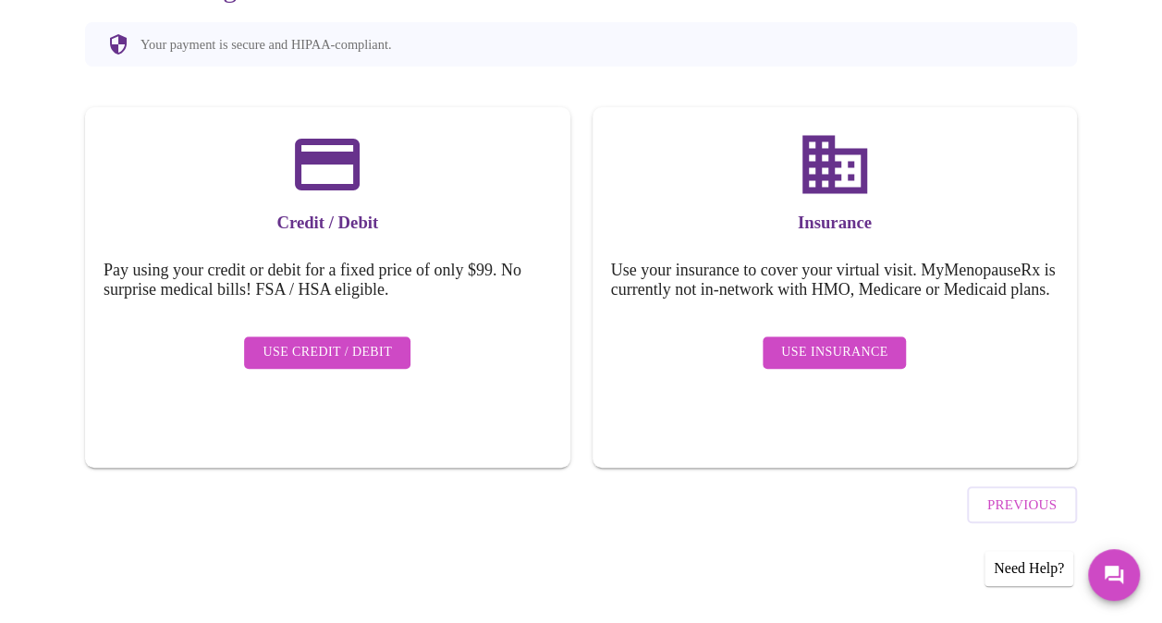
scroll to position [189, 0]
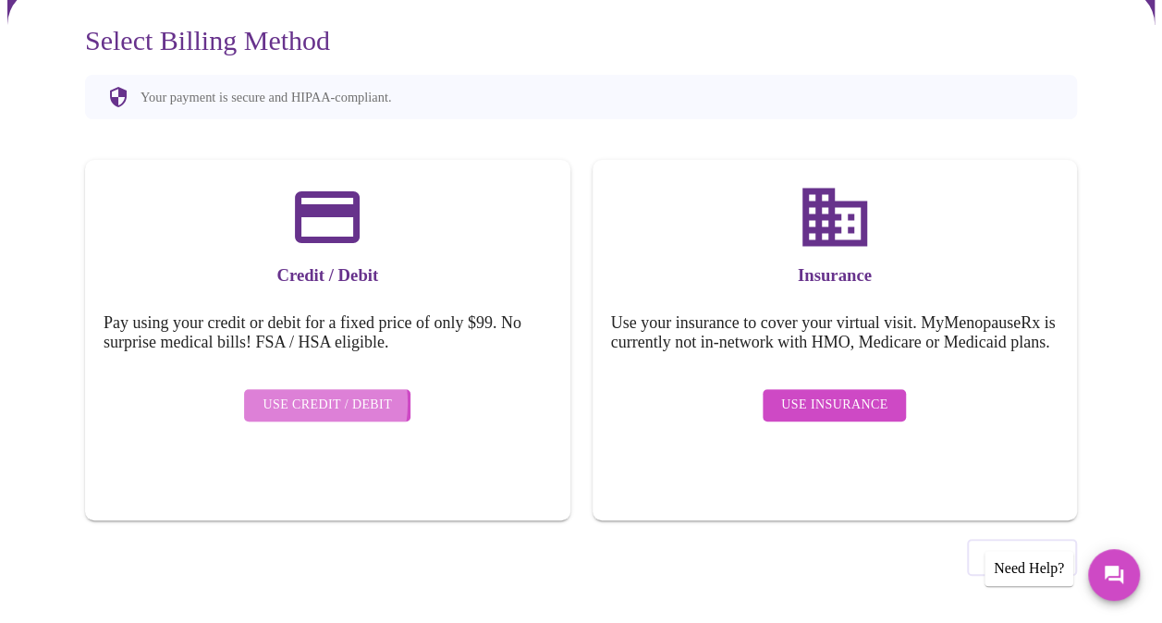
click at [285, 394] on span "Use Credit / Debit" at bounding box center [327, 405] width 129 height 23
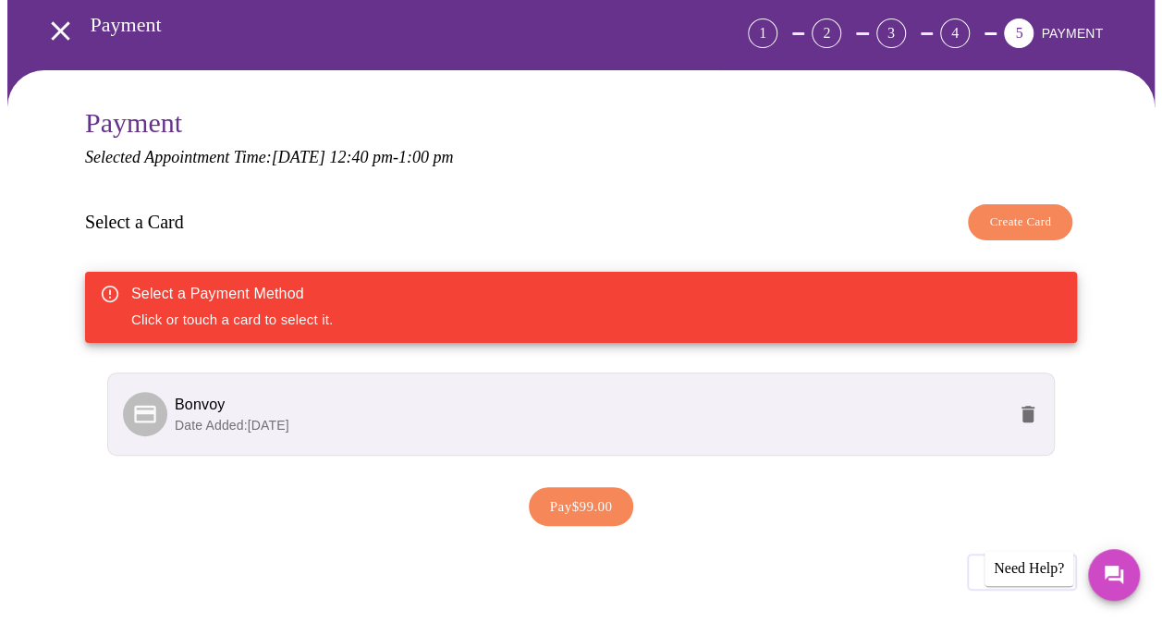
scroll to position [160, 0]
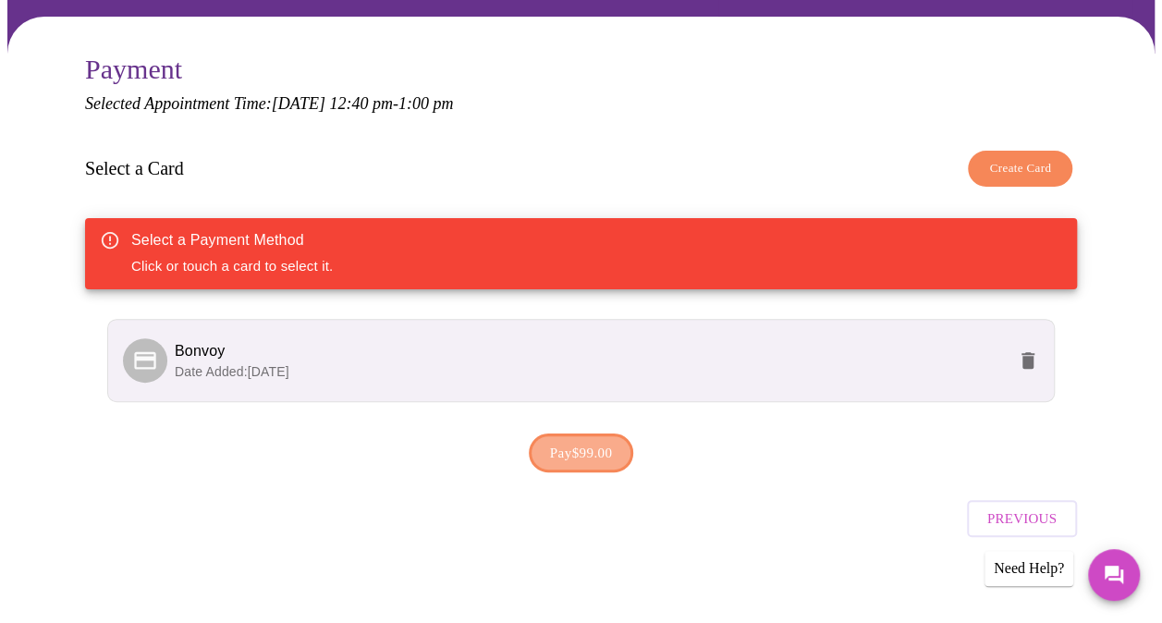
click at [579, 459] on span "Pay $99.00" at bounding box center [581, 453] width 63 height 24
